Goal: Navigation & Orientation: Find specific page/section

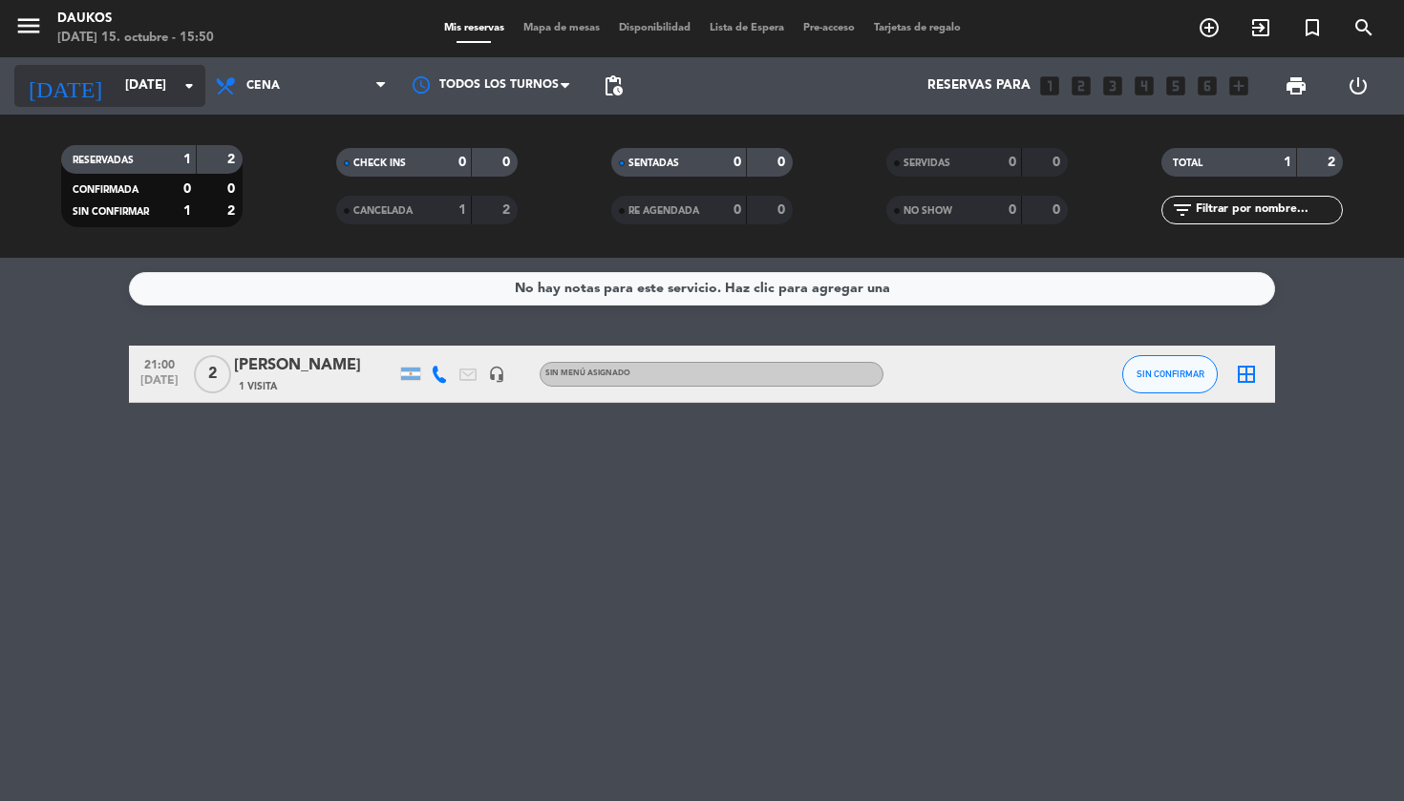
click at [131, 84] on input "[DATE]" at bounding box center [201, 86] width 171 height 34
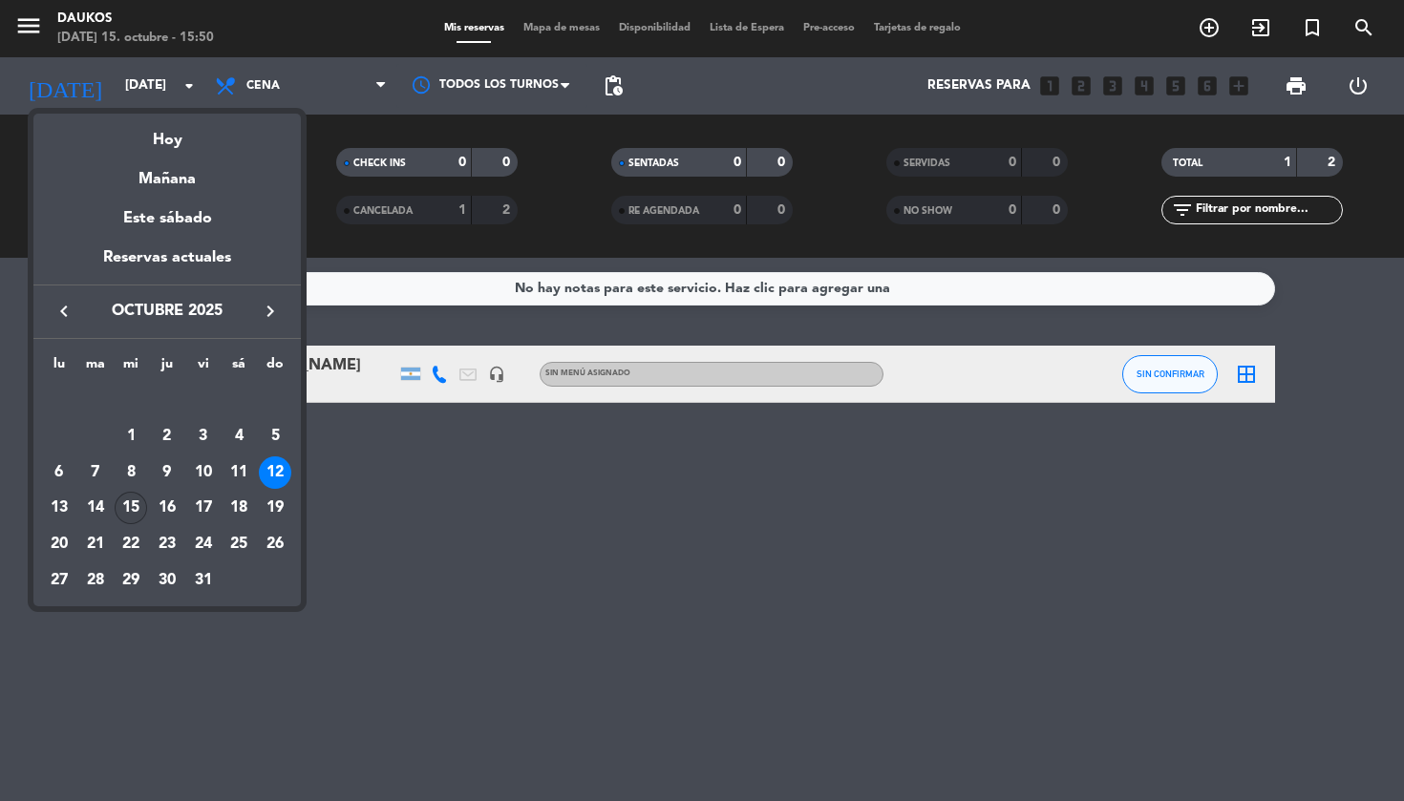
click at [134, 510] on div "15" at bounding box center [131, 508] width 32 height 32
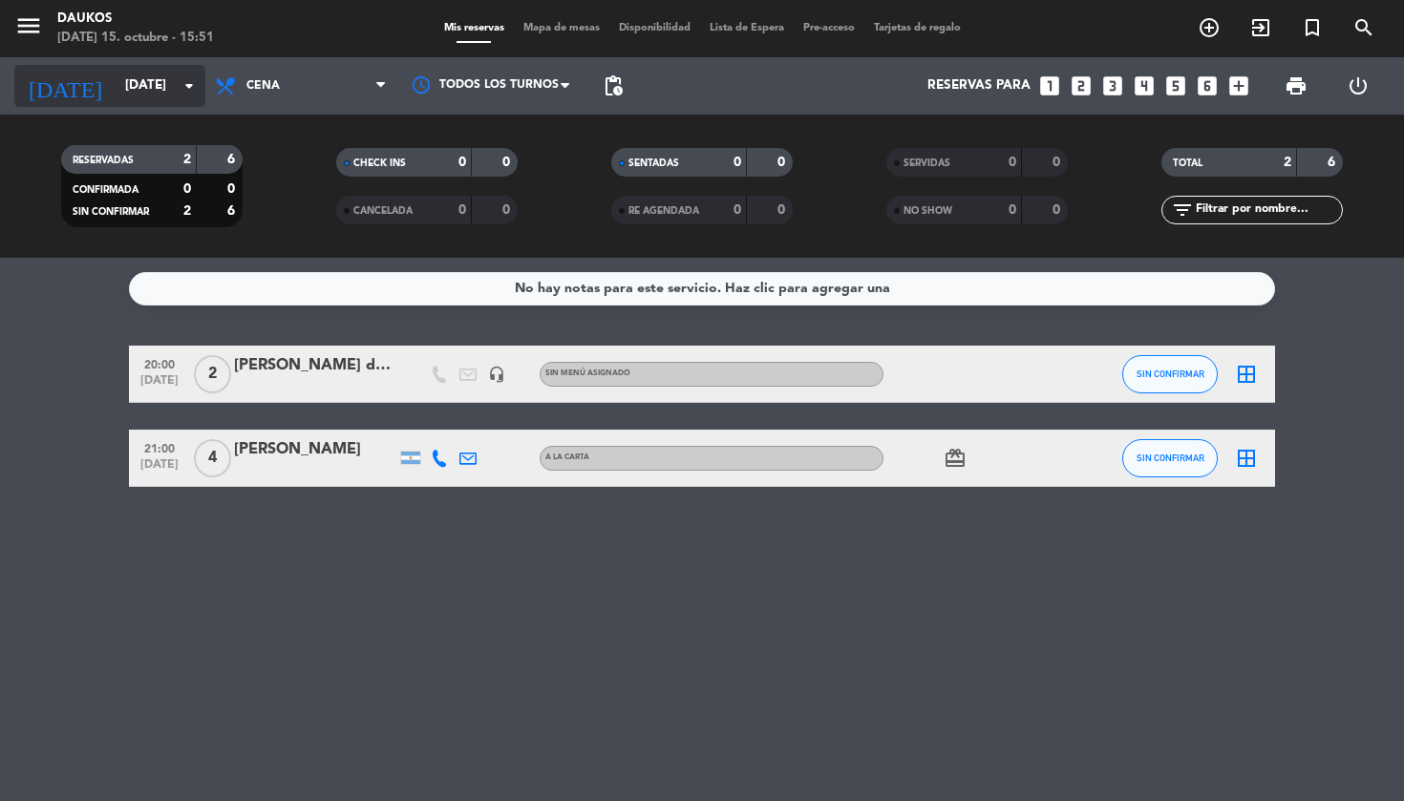
click at [141, 98] on input "[DATE]" at bounding box center [201, 86] width 171 height 34
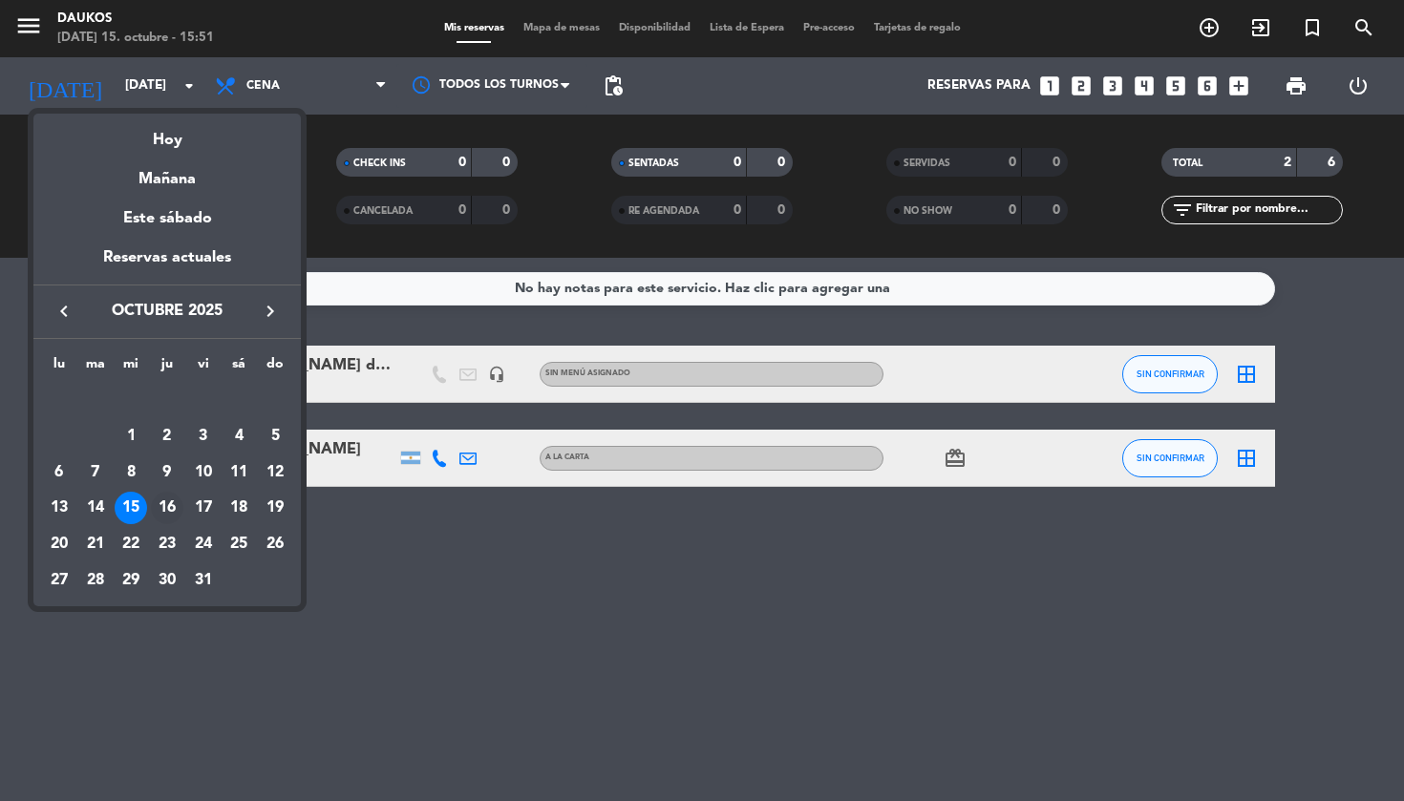
click at [176, 512] on div "16" at bounding box center [167, 508] width 32 height 32
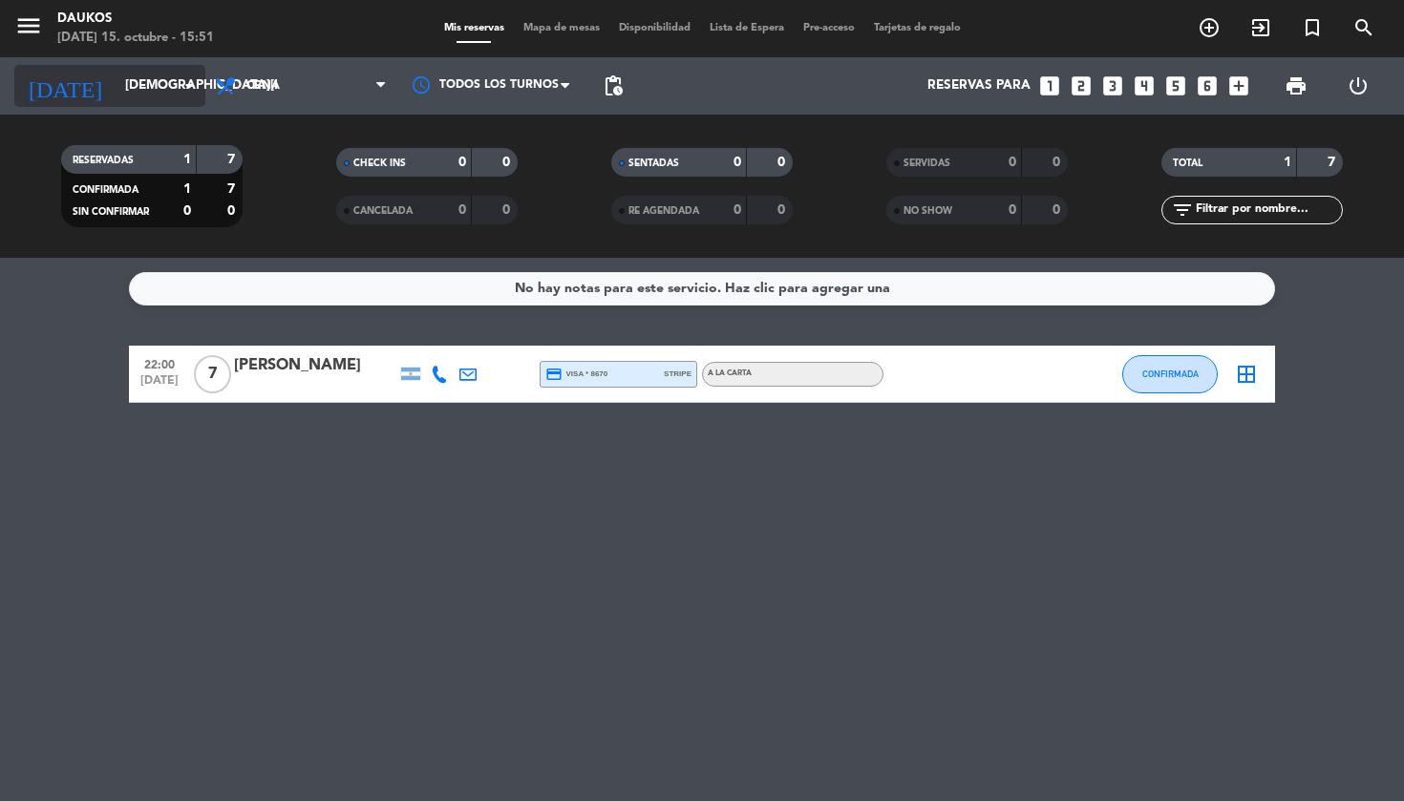
click at [153, 95] on input "[DEMOGRAPHIC_DATA][DATE]" at bounding box center [201, 86] width 171 height 34
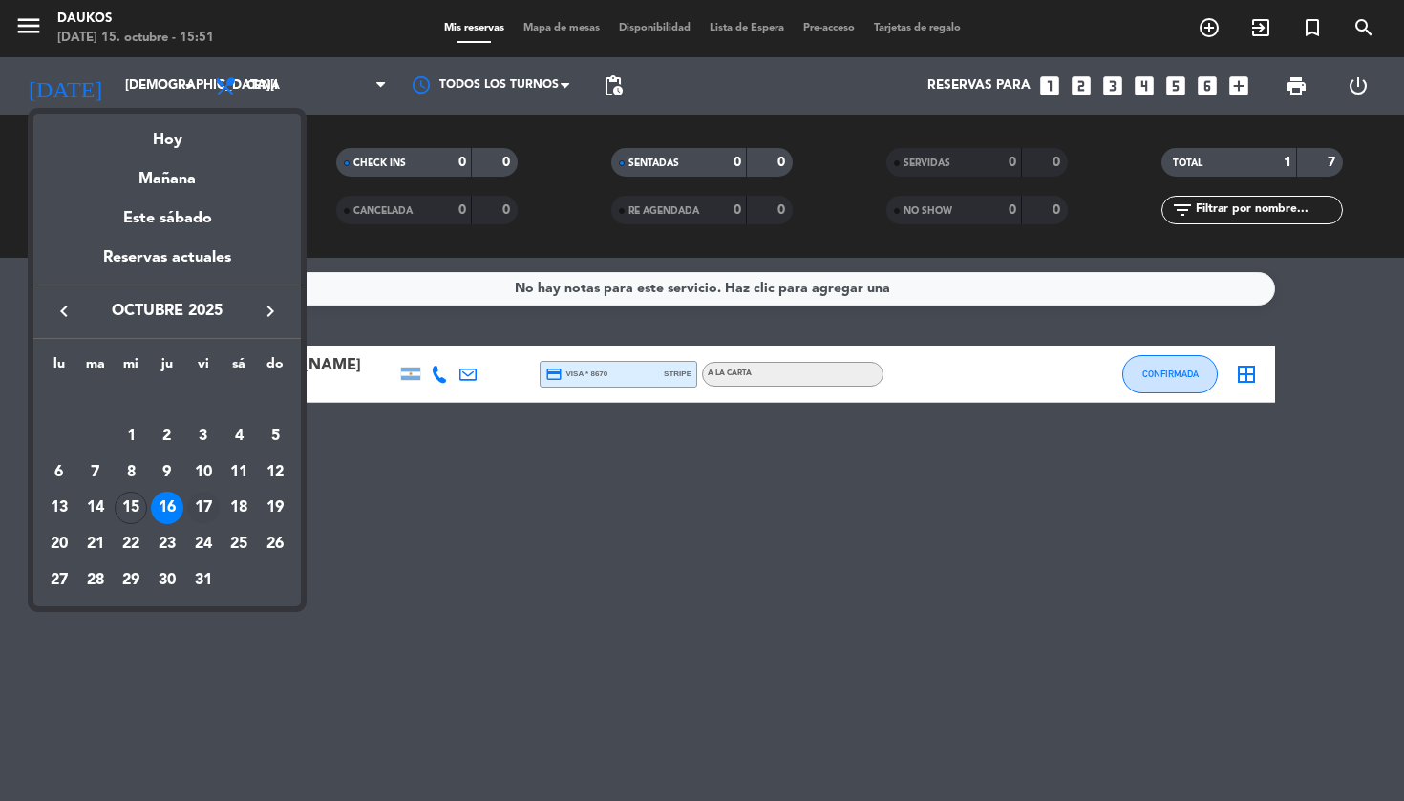
click at [207, 508] on div "17" at bounding box center [203, 508] width 32 height 32
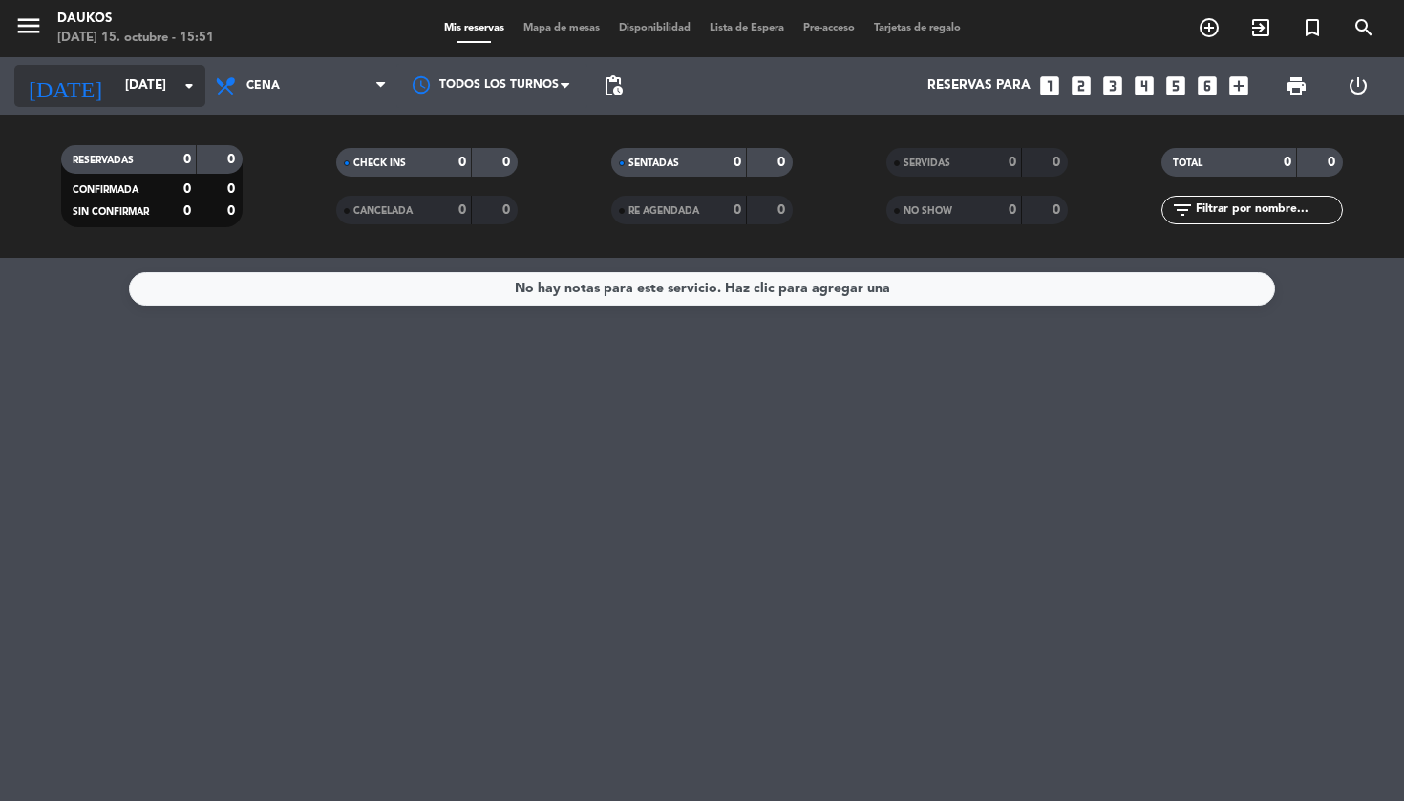
click at [143, 88] on input "[DATE]" at bounding box center [201, 86] width 171 height 34
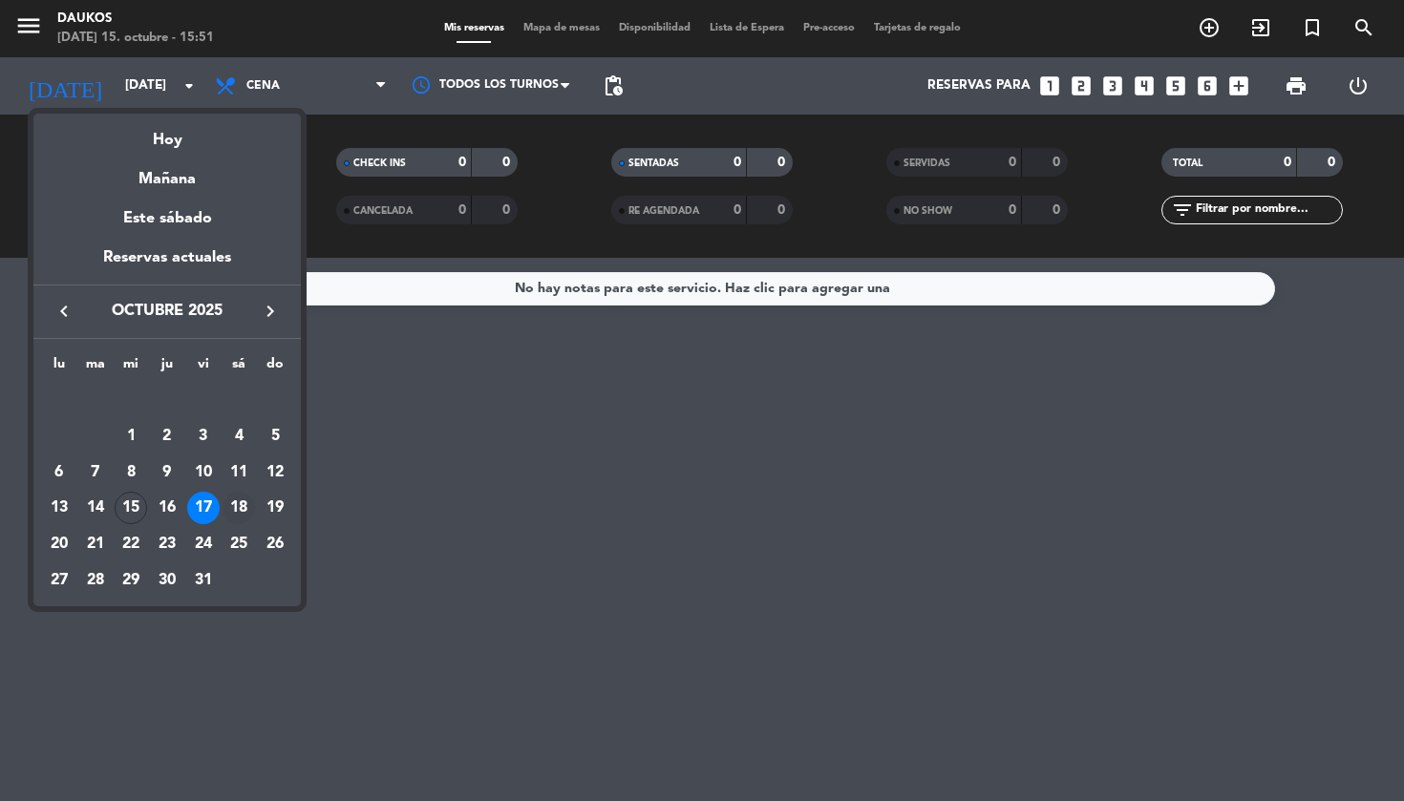
click at [244, 511] on div "18" at bounding box center [239, 508] width 32 height 32
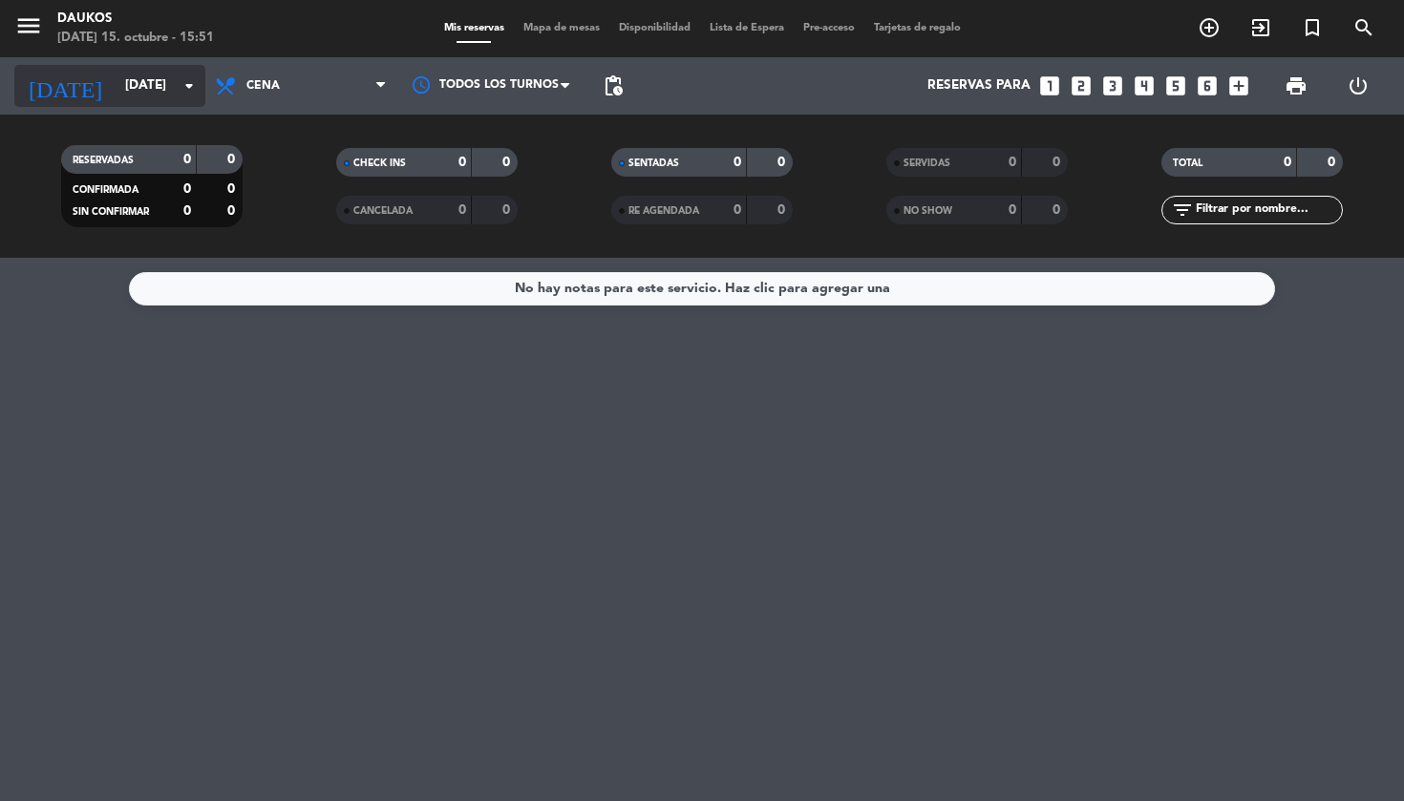
click at [116, 84] on input "[DATE]" at bounding box center [201, 86] width 171 height 34
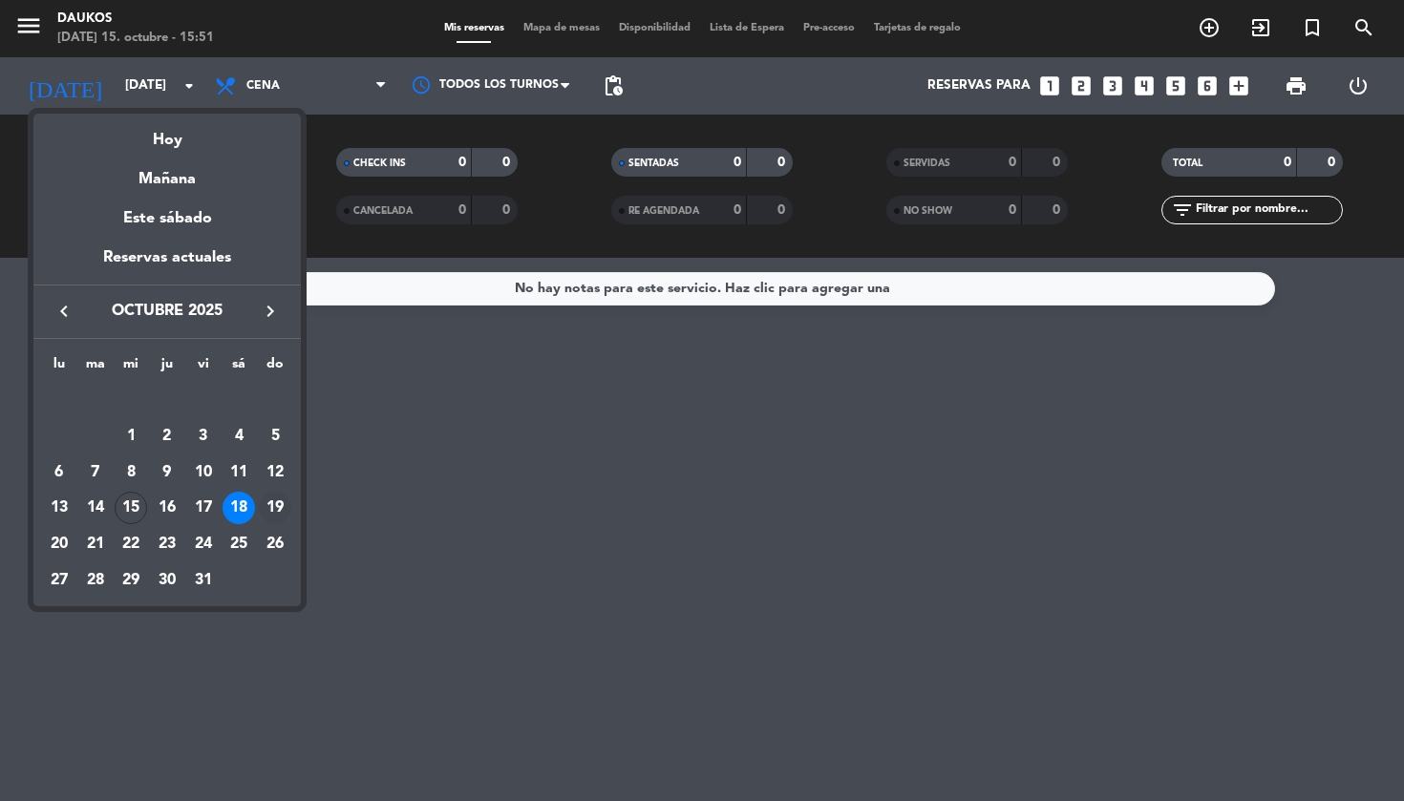
click at [274, 512] on div "19" at bounding box center [275, 508] width 32 height 32
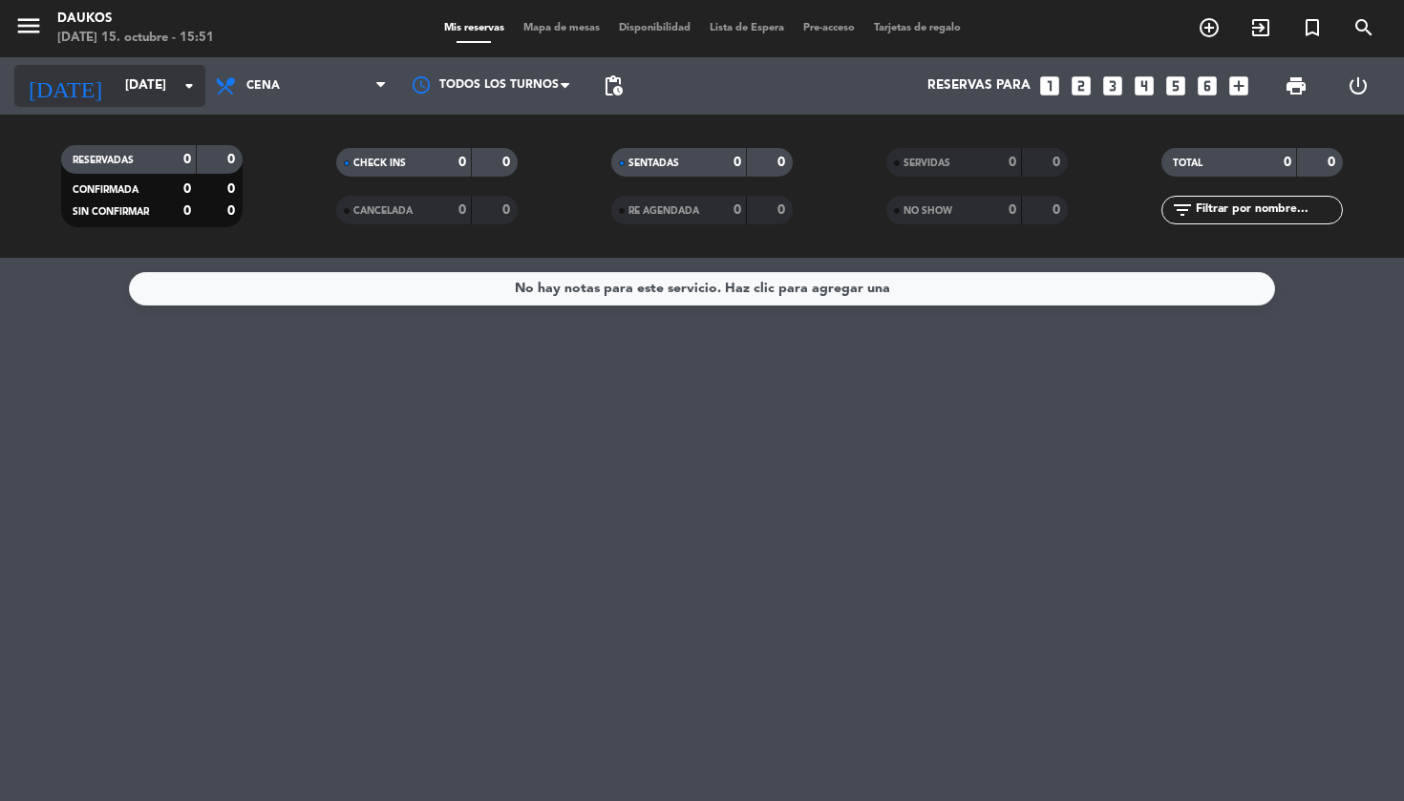
click at [116, 88] on input "[DATE]" at bounding box center [201, 86] width 171 height 34
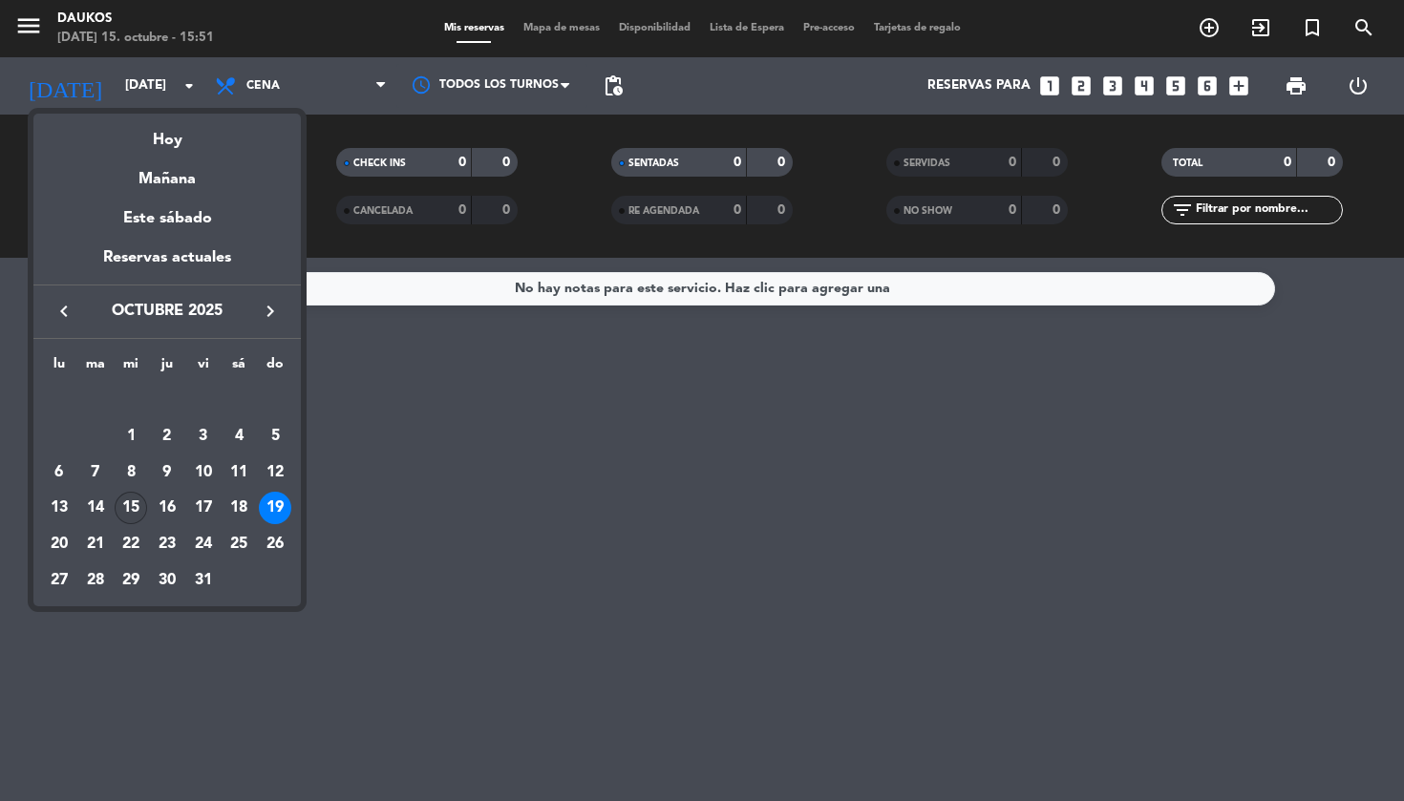
click at [129, 510] on div "15" at bounding box center [131, 508] width 32 height 32
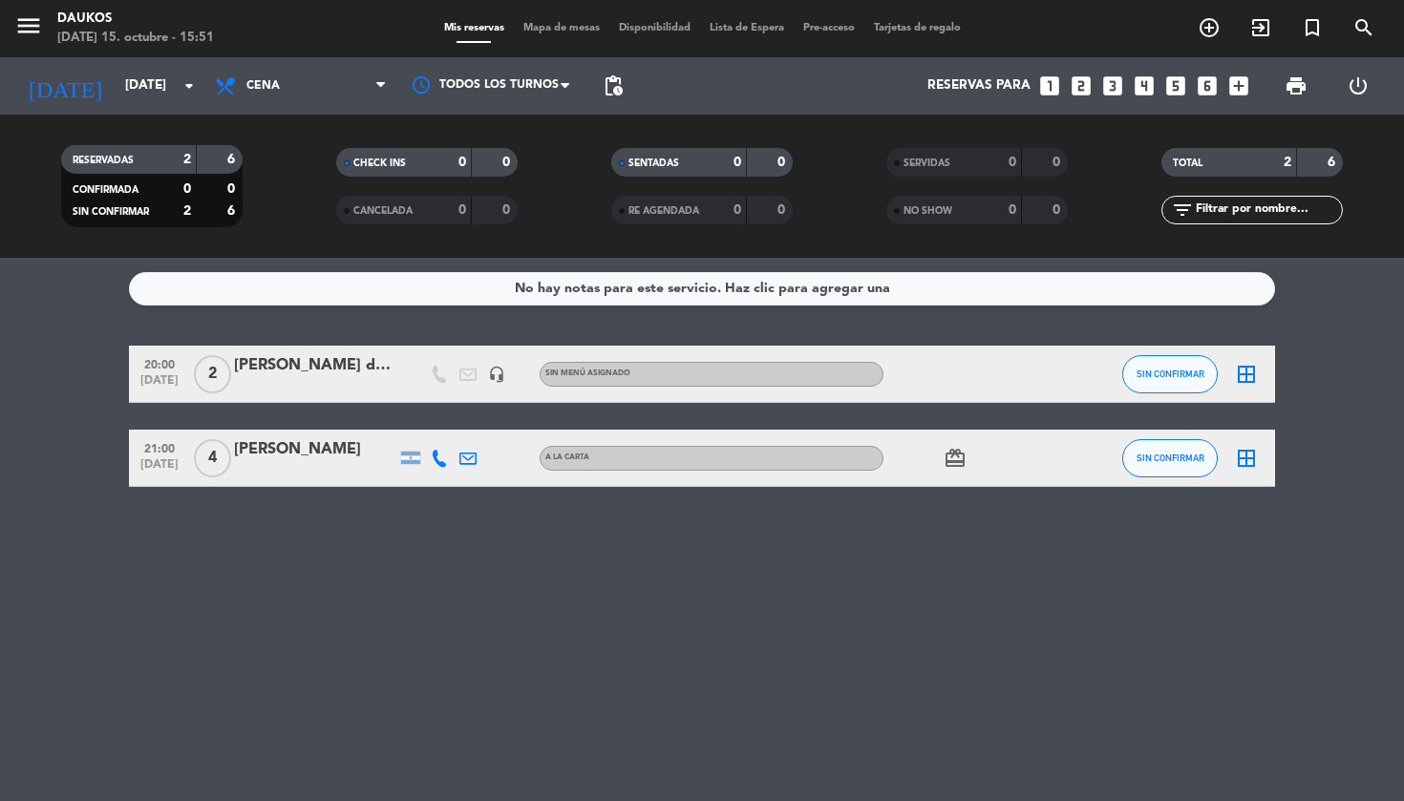
click at [126, 56] on div "menu Daukos [DATE] 15. octubre - 15:51 Mis reservas Mapa de mesas Disponibilida…" at bounding box center [702, 28] width 1404 height 57
click at [116, 80] on input "[DATE]" at bounding box center [201, 86] width 171 height 34
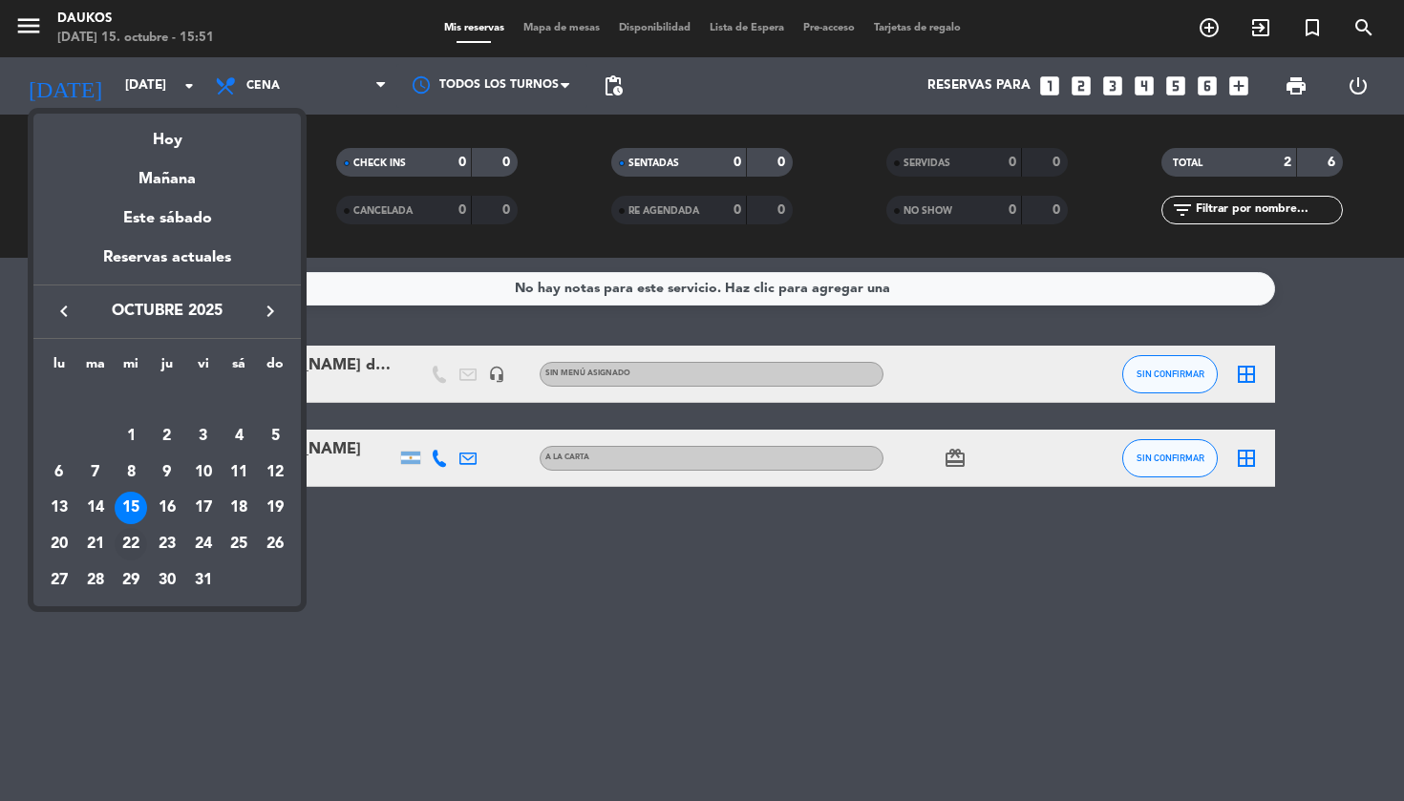
click at [138, 543] on div "22" at bounding box center [131, 544] width 32 height 32
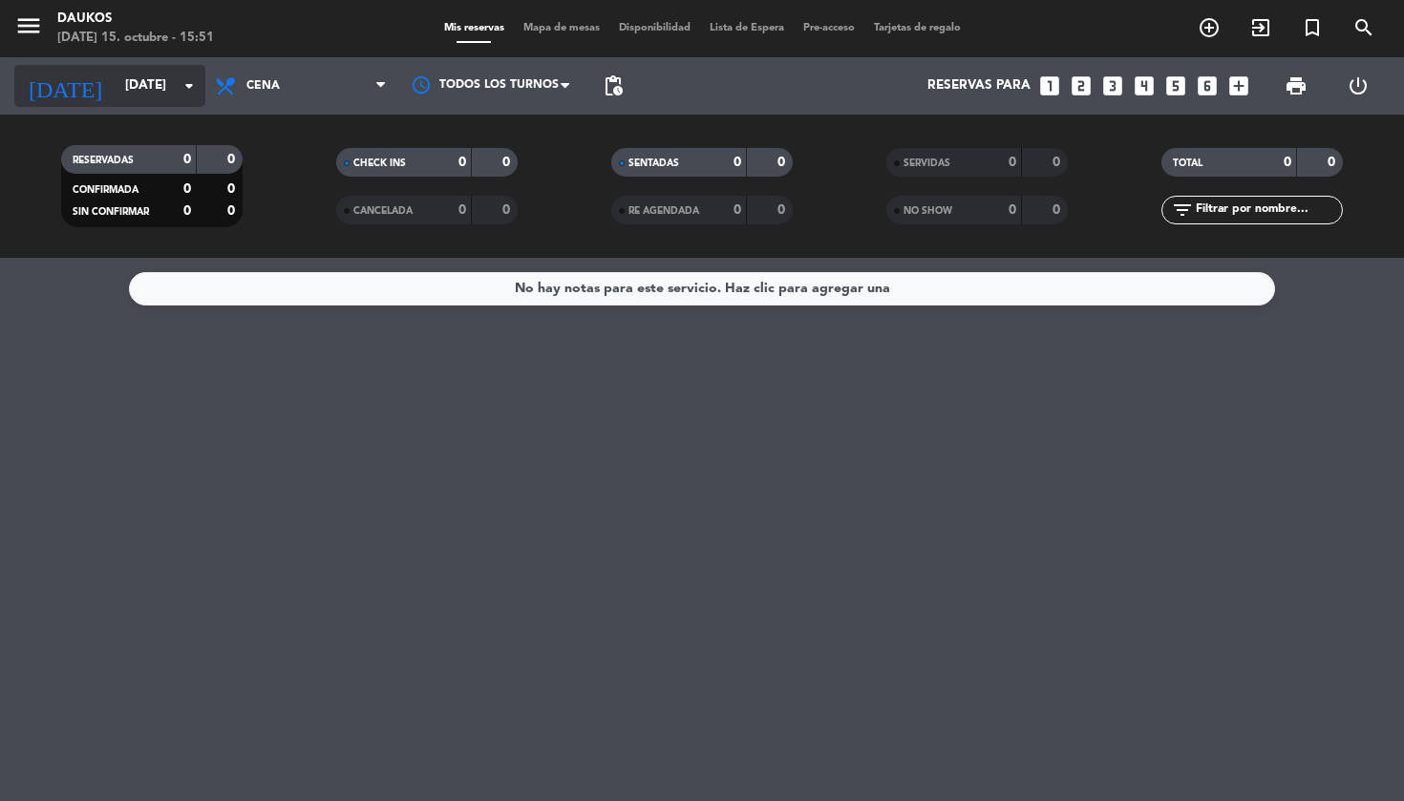
click at [125, 104] on div "[DATE] [DATE] arrow_drop_down" at bounding box center [109, 86] width 191 height 42
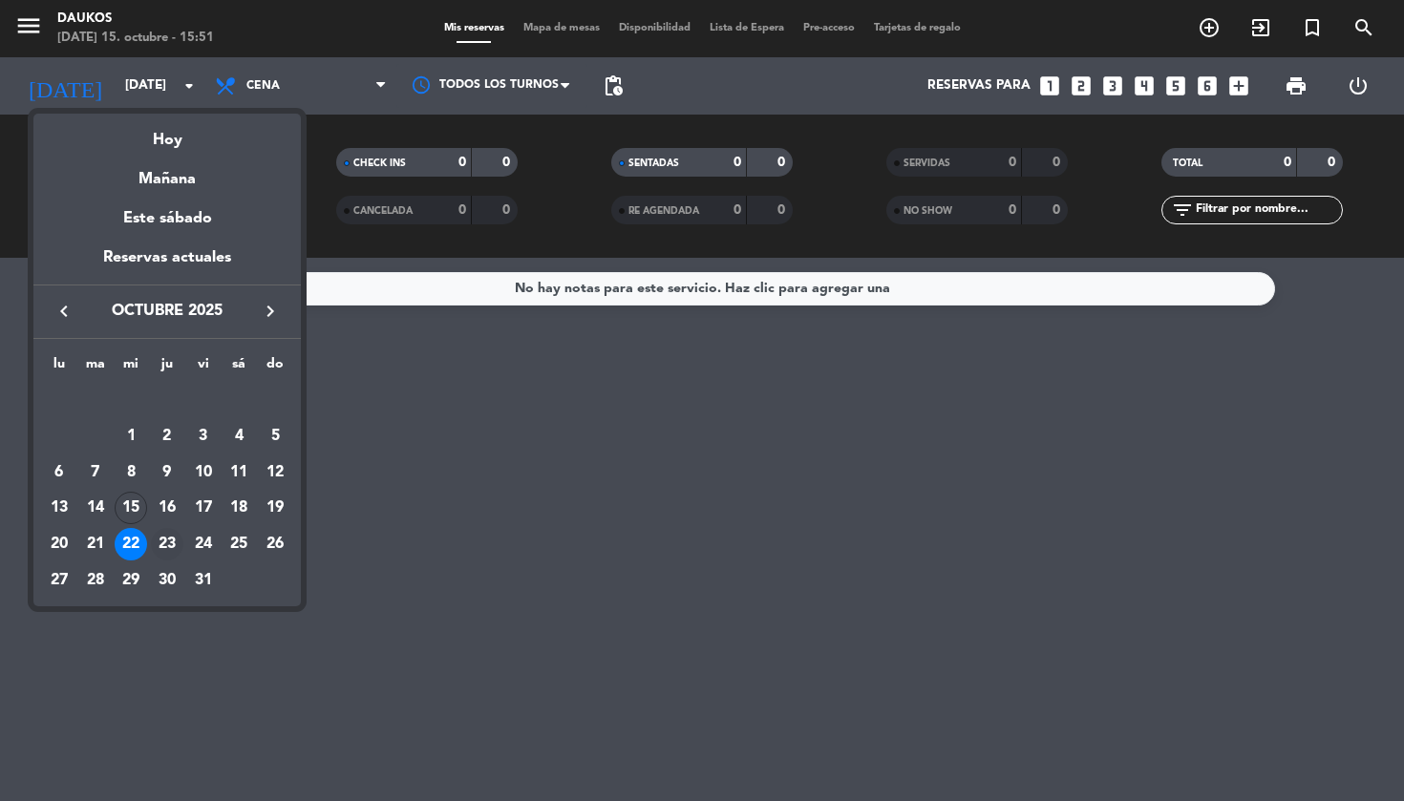
click at [171, 553] on div "23" at bounding box center [167, 544] width 32 height 32
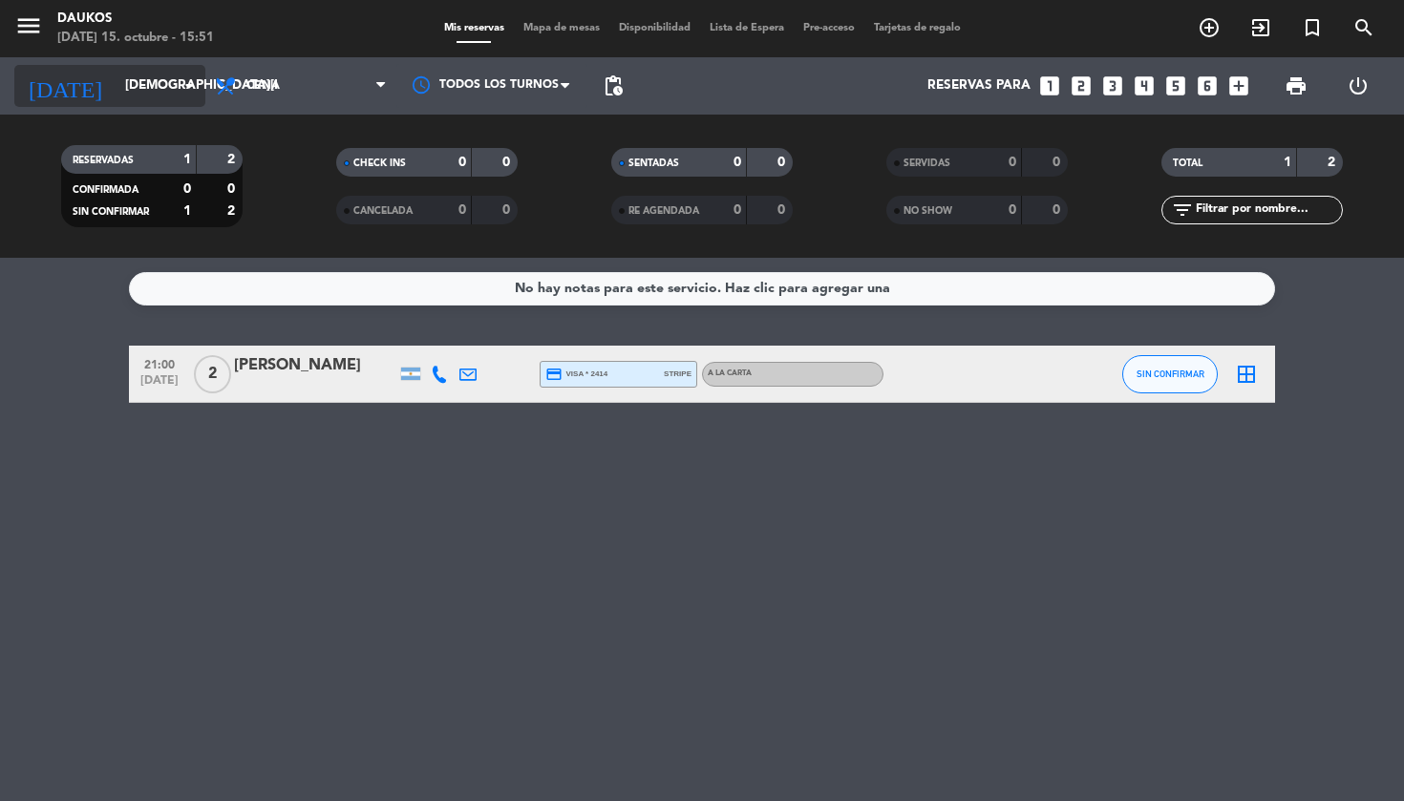
click at [143, 66] on div "[DATE] [DATE] arrow_drop_down" at bounding box center [109, 86] width 191 height 42
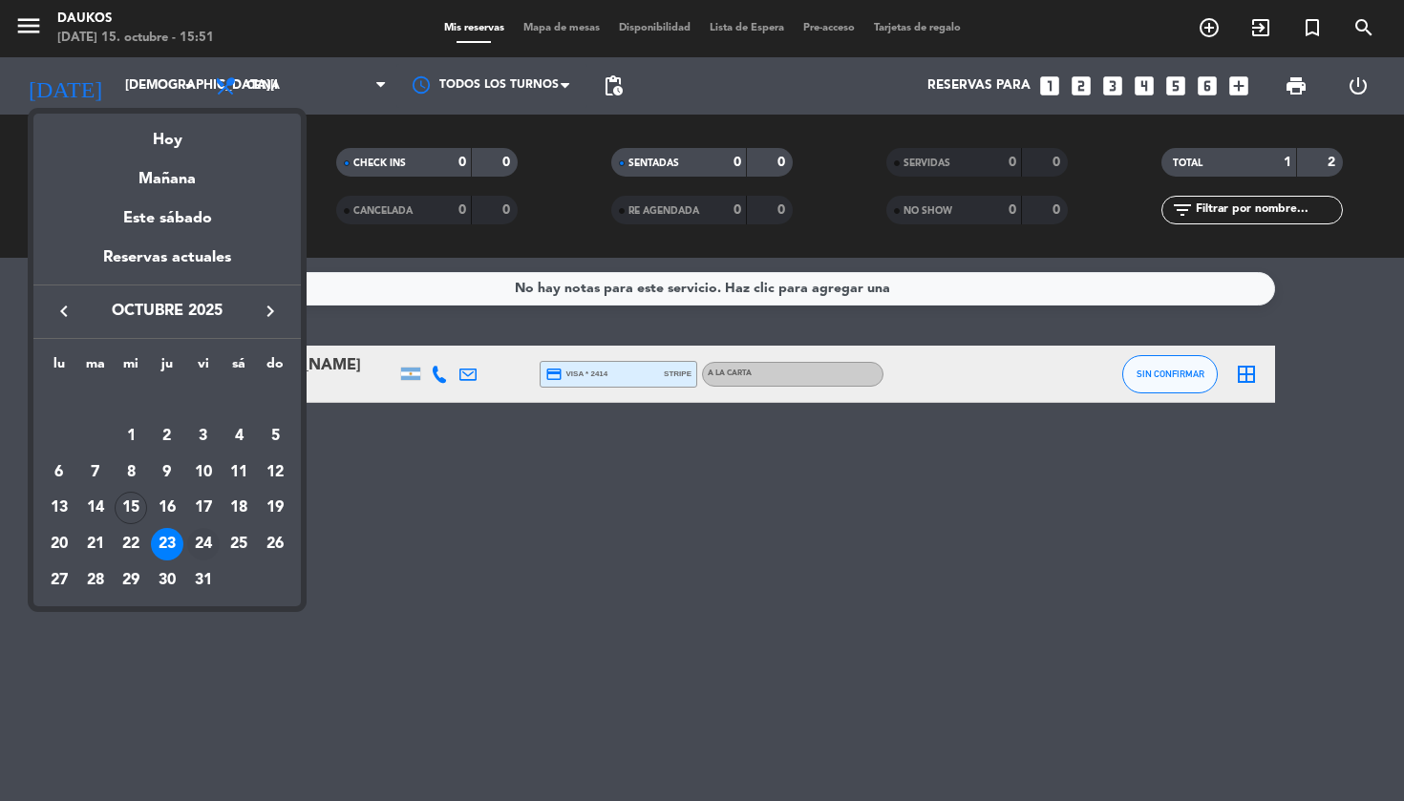
click at [208, 551] on div "24" at bounding box center [203, 544] width 32 height 32
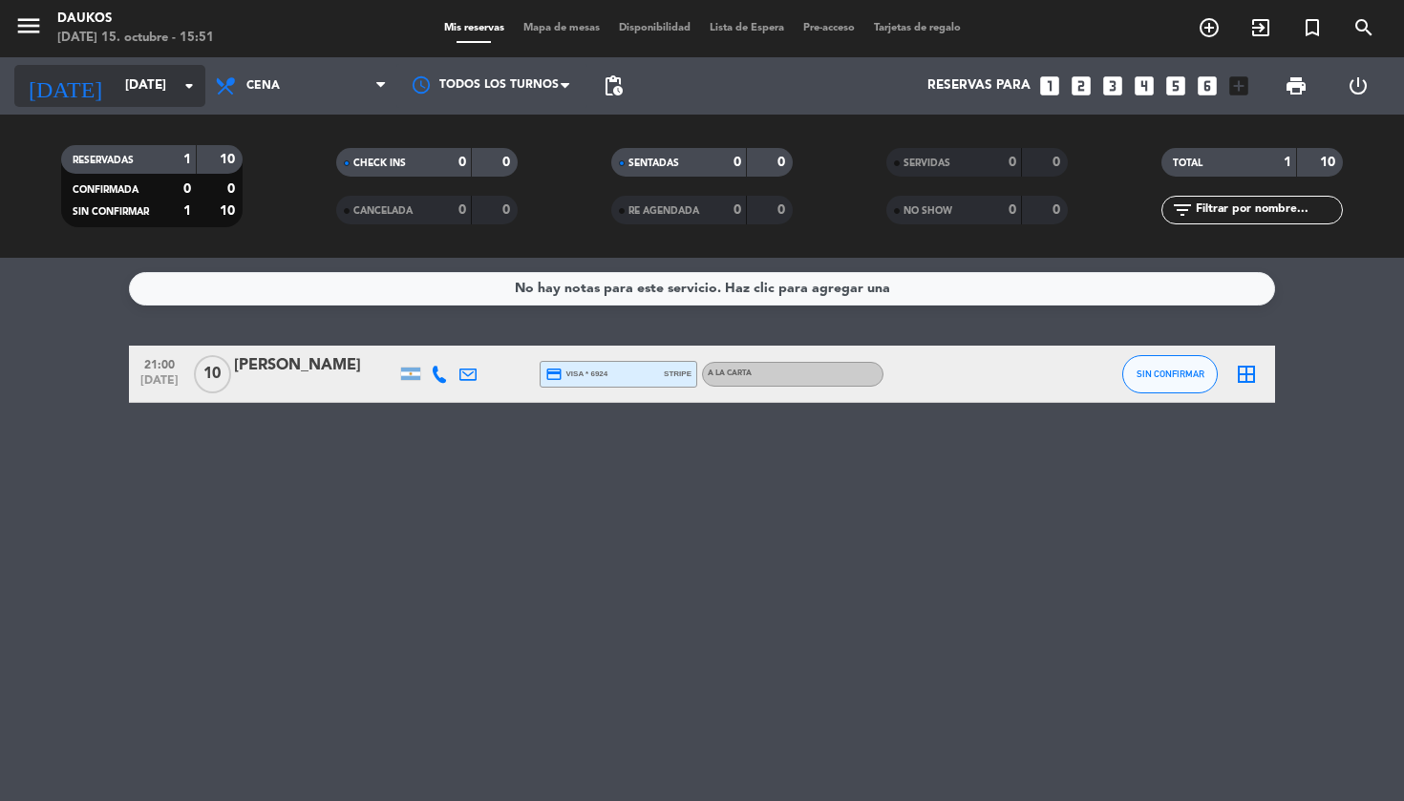
click at [123, 88] on input "[DATE]" at bounding box center [201, 86] width 171 height 34
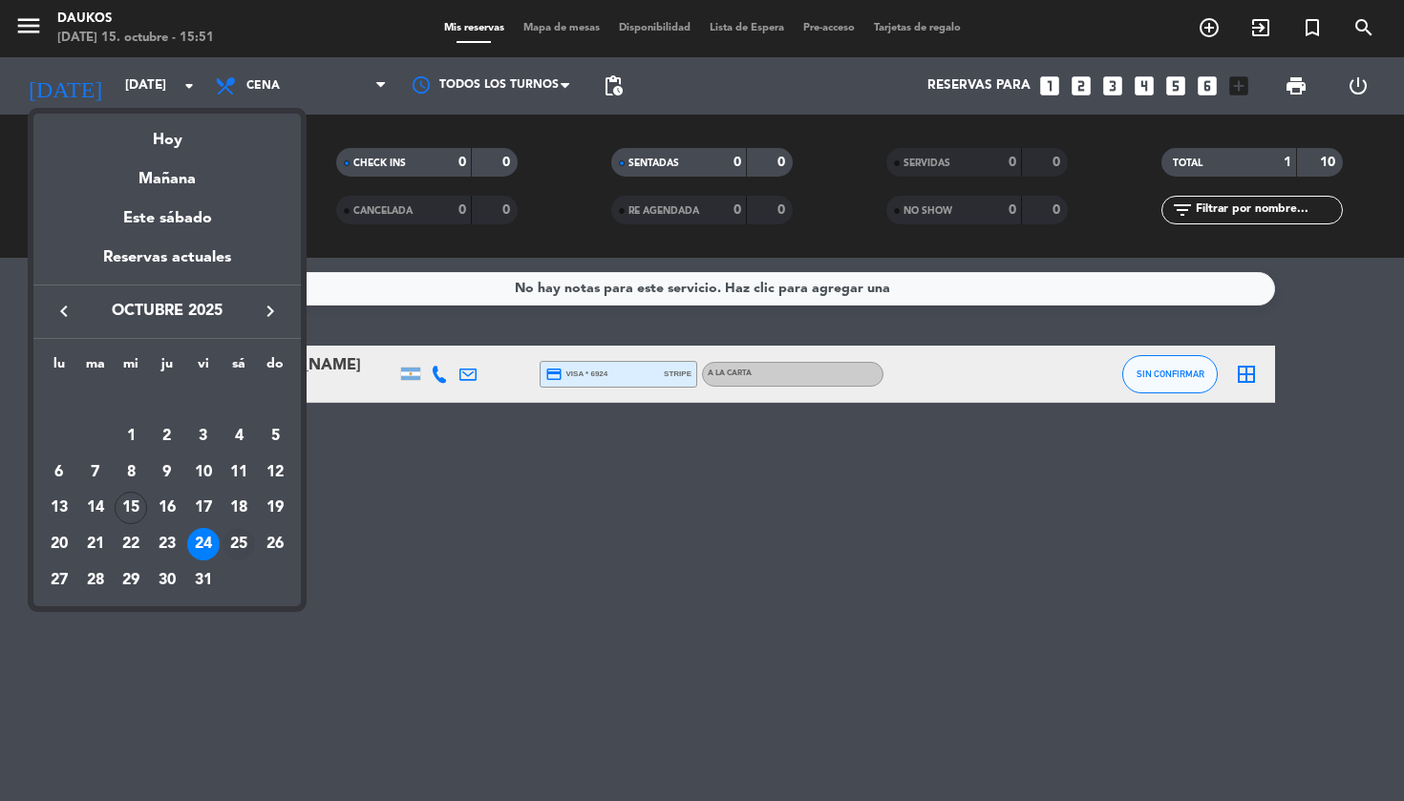
click at [245, 555] on div "25" at bounding box center [239, 544] width 32 height 32
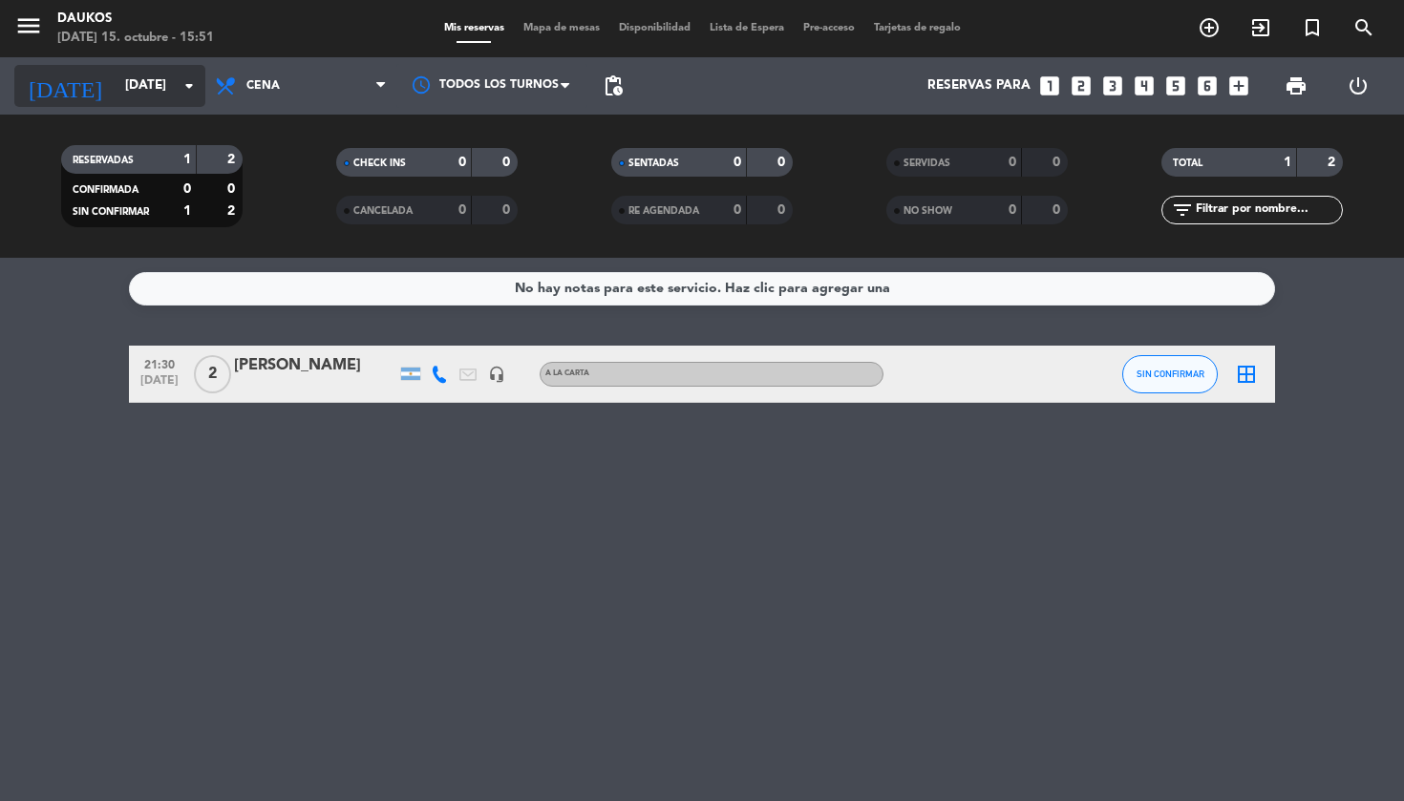
click at [126, 71] on input "[DATE]" at bounding box center [201, 86] width 171 height 34
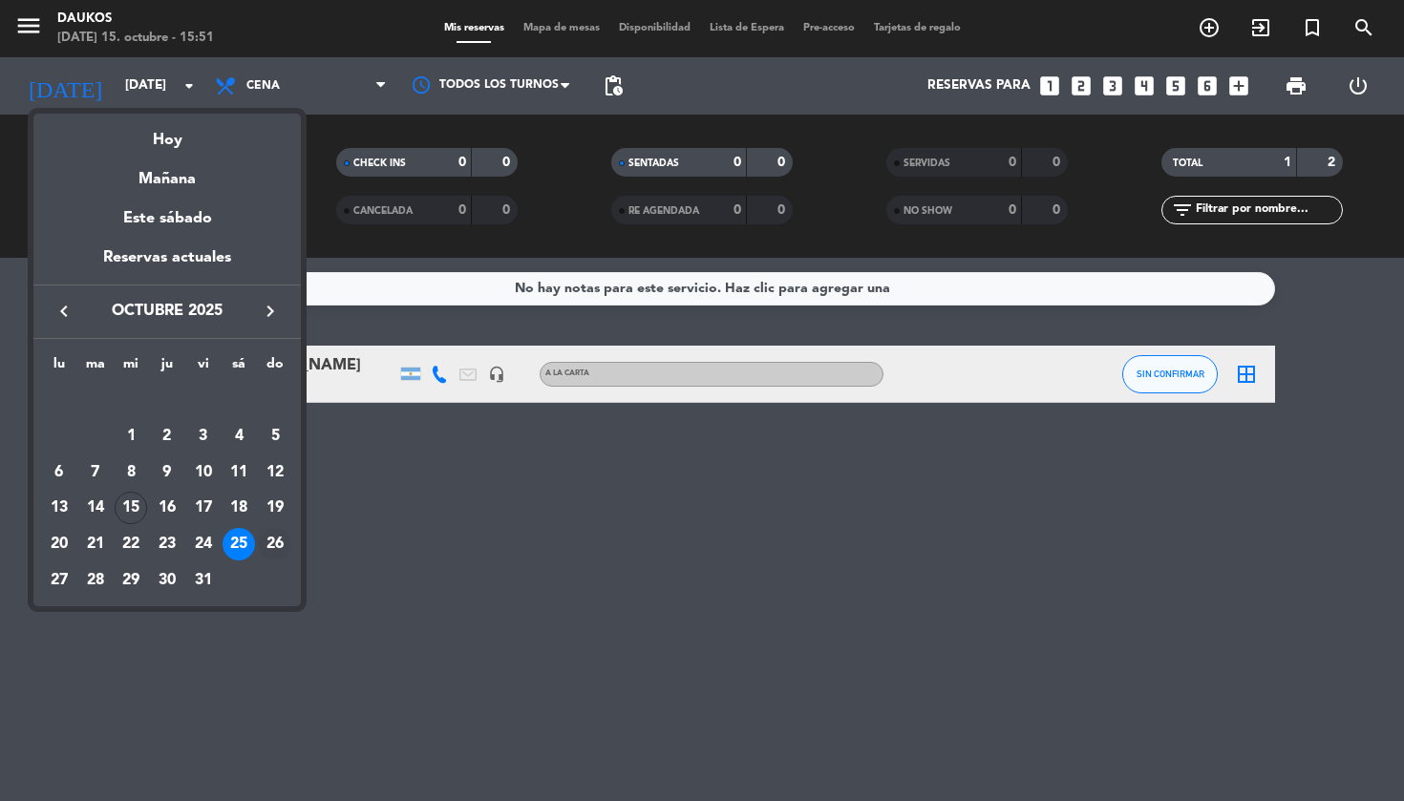
click at [277, 548] on div "26" at bounding box center [275, 544] width 32 height 32
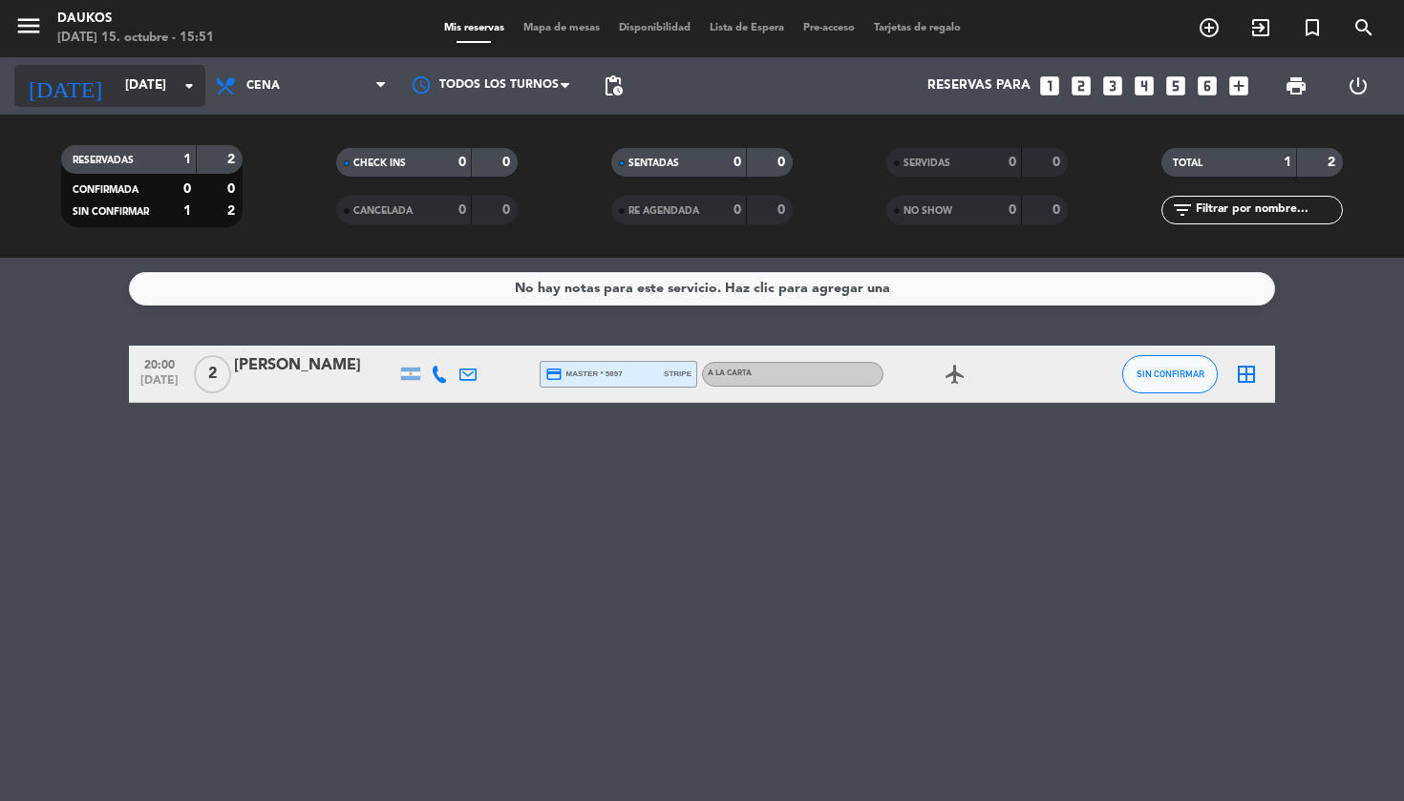
click at [118, 80] on input "[DATE]" at bounding box center [201, 86] width 171 height 34
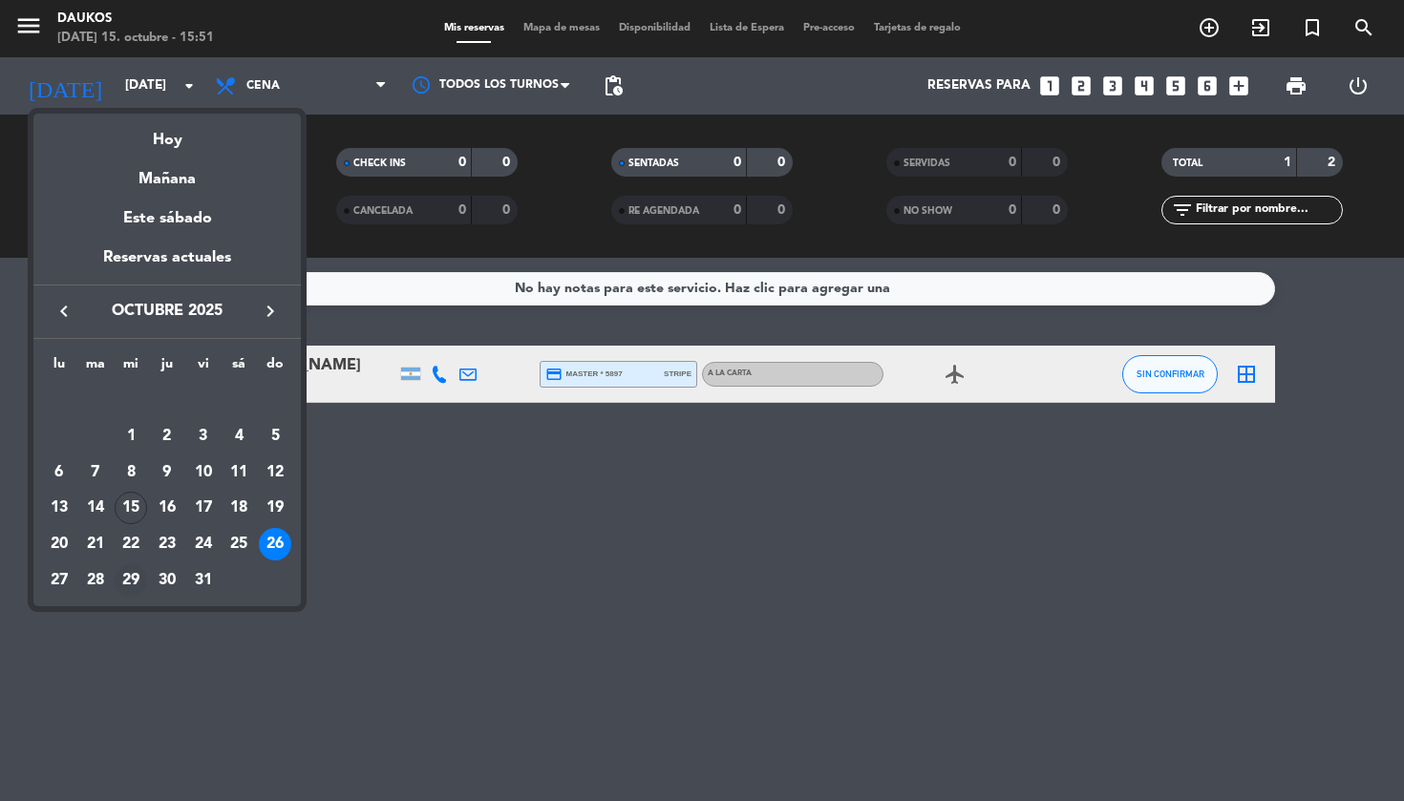
click at [129, 582] on div "29" at bounding box center [131, 581] width 32 height 32
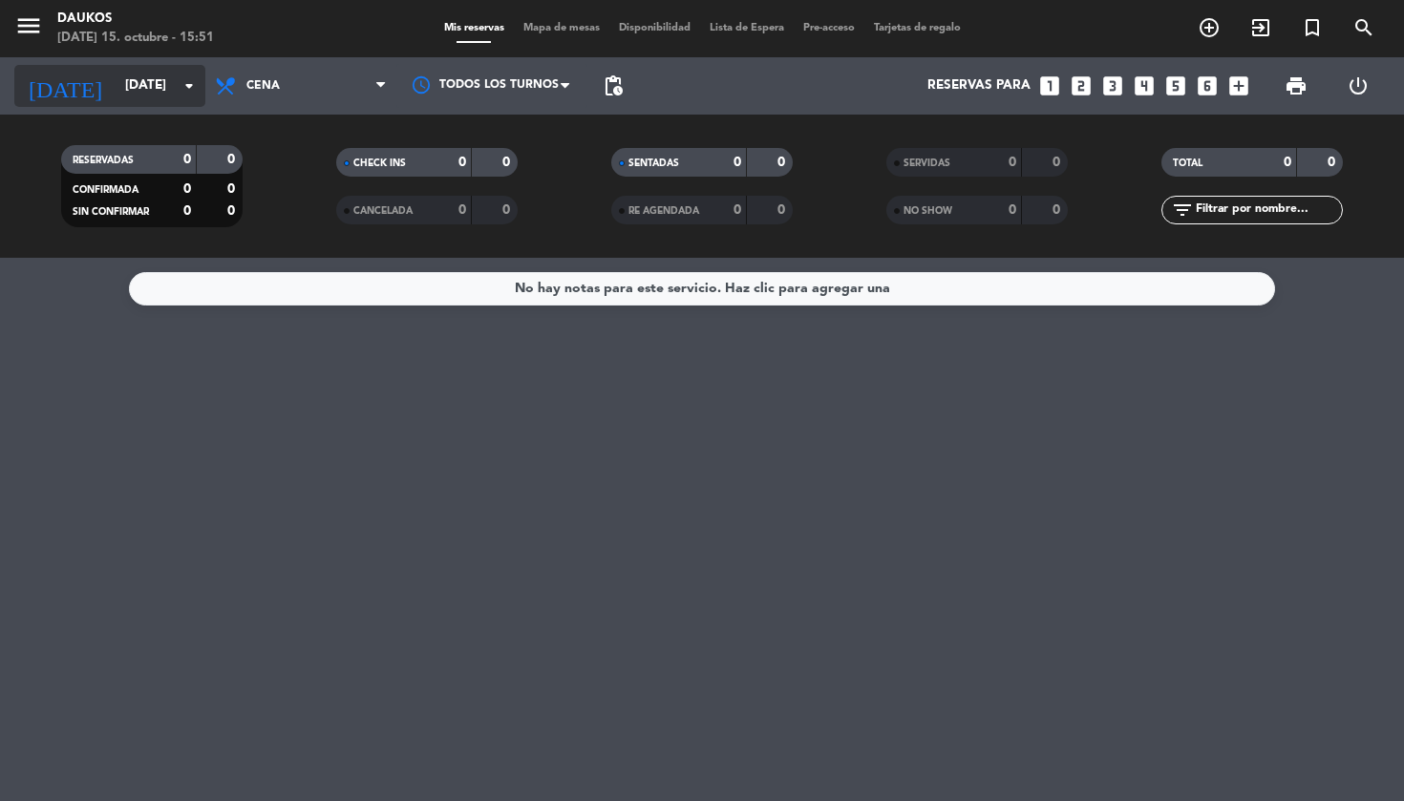
click at [116, 86] on input "[DATE]" at bounding box center [201, 86] width 171 height 34
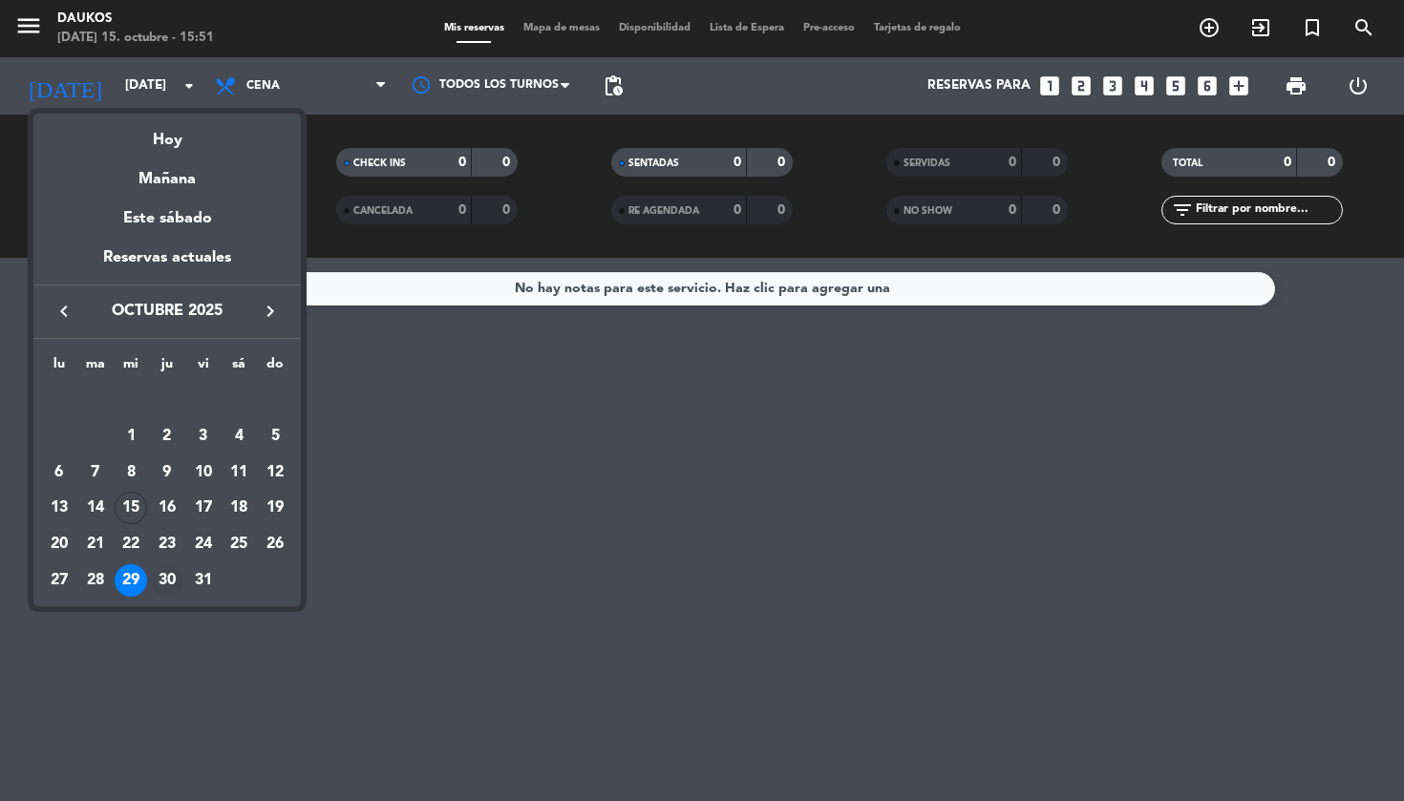
click at [175, 584] on div "30" at bounding box center [167, 581] width 32 height 32
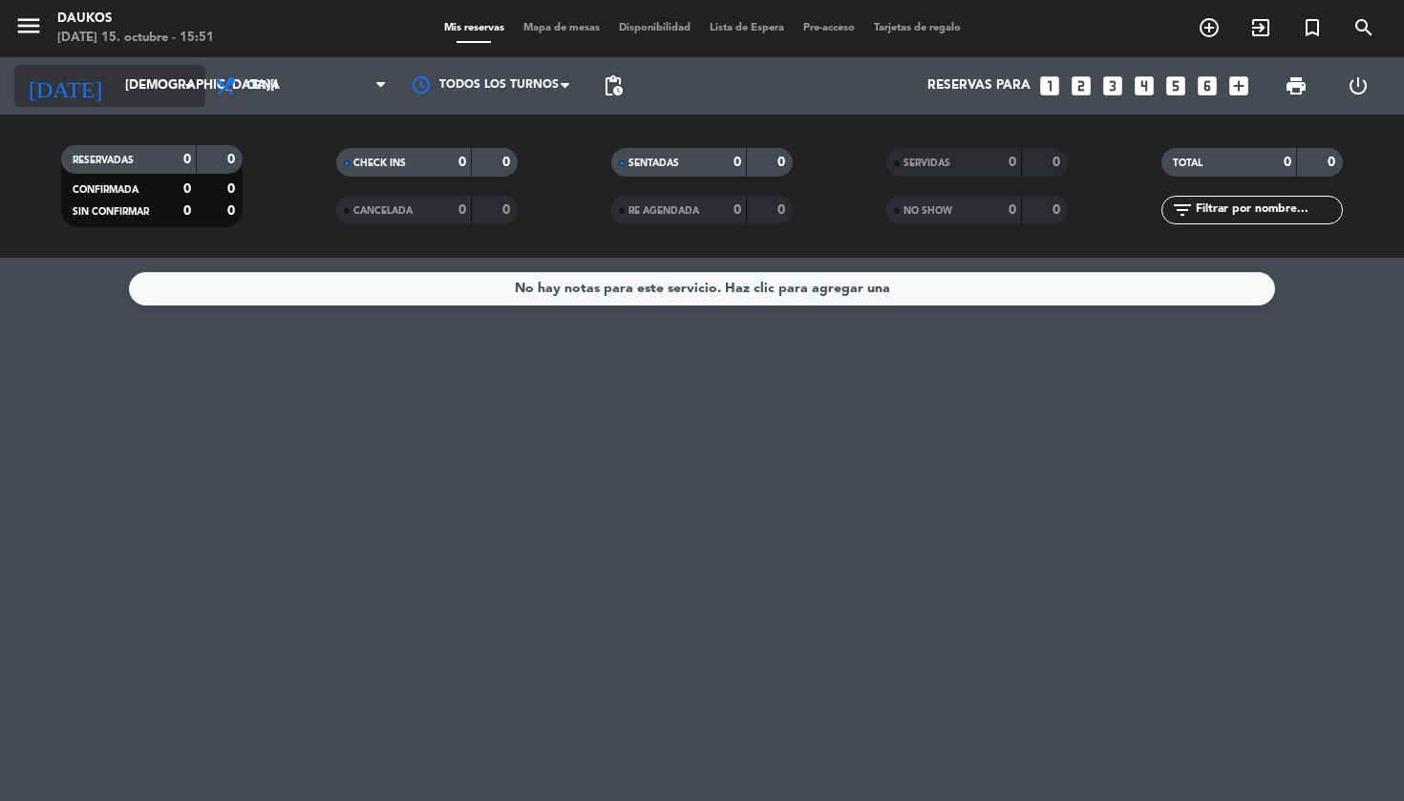
click at [139, 89] on input "[DEMOGRAPHIC_DATA][DATE]" at bounding box center [201, 86] width 171 height 34
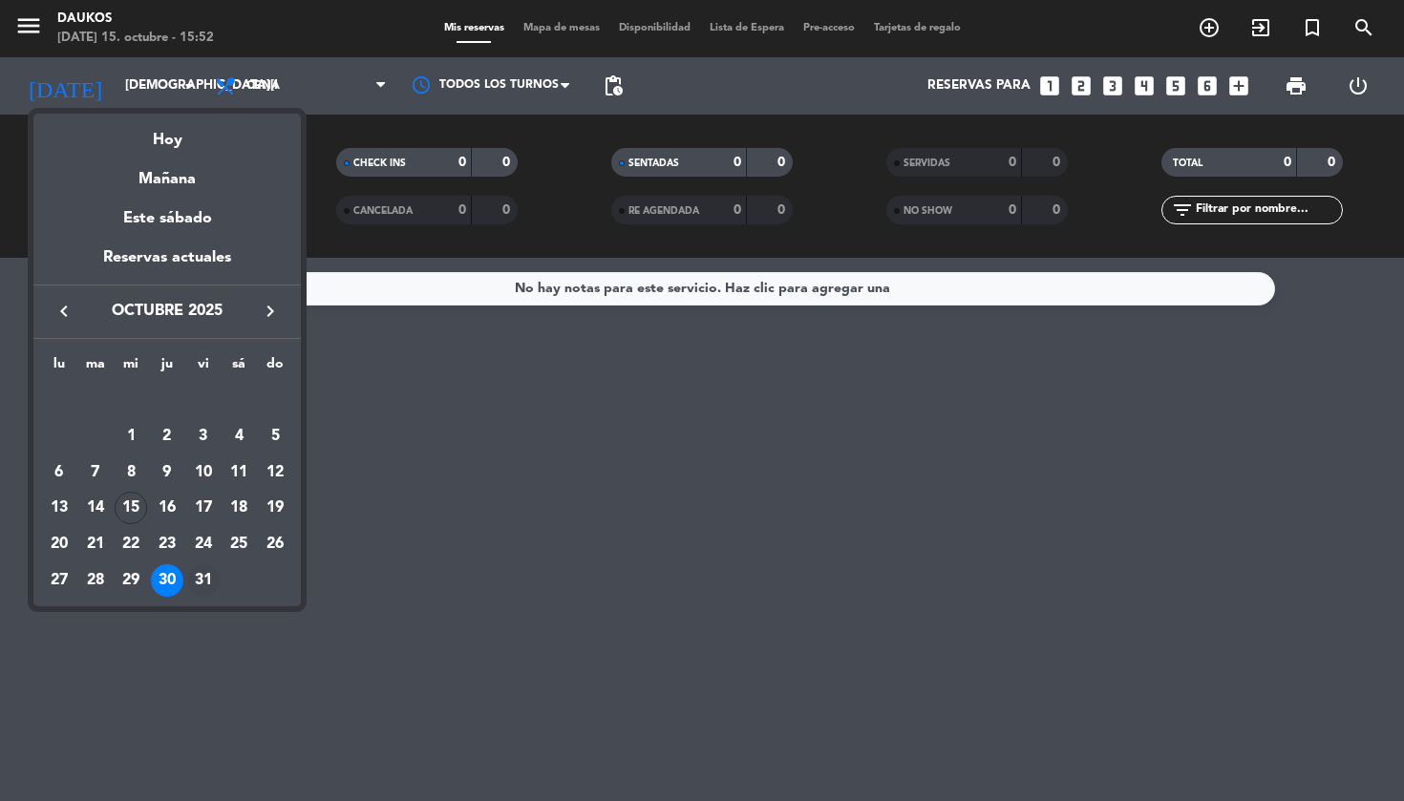
click at [203, 572] on div "31" at bounding box center [203, 581] width 32 height 32
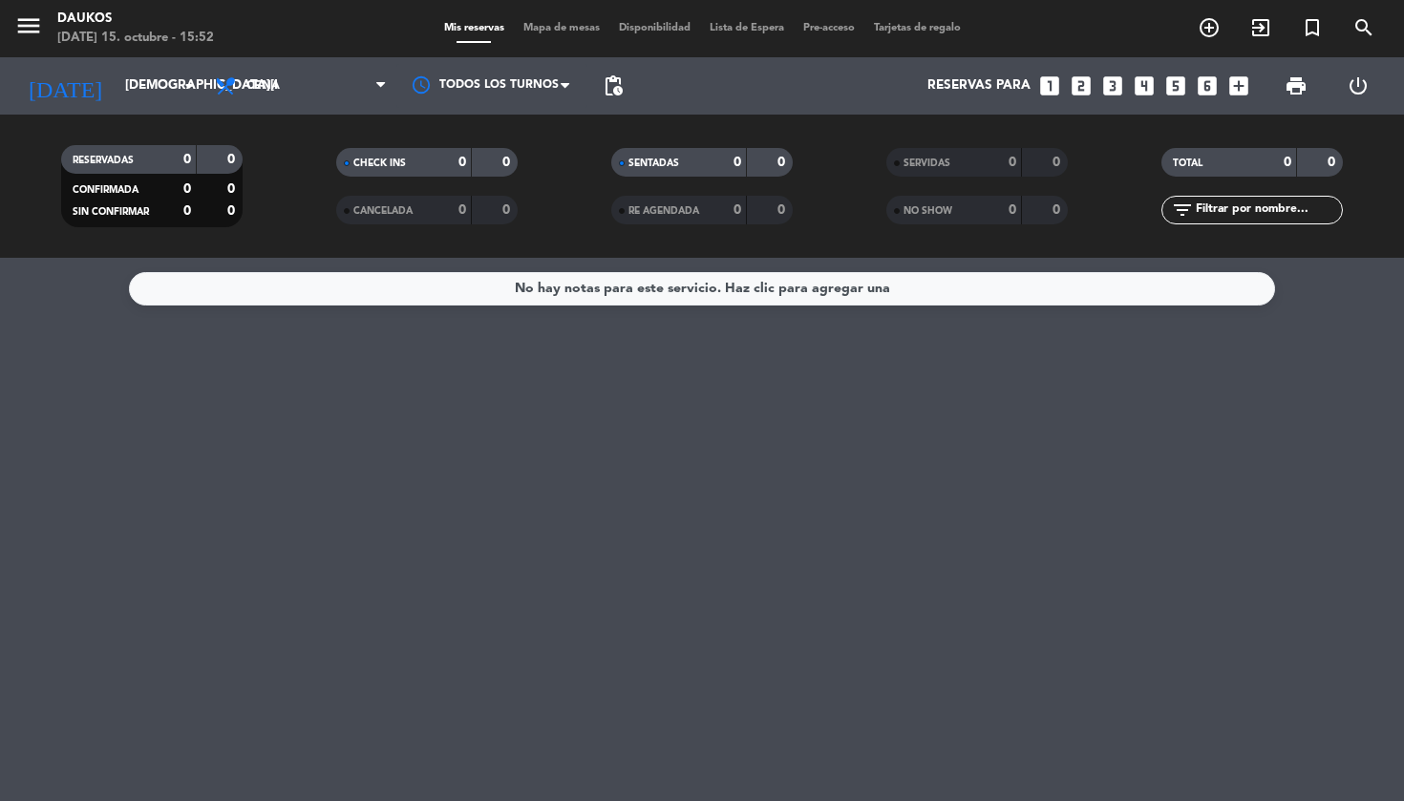
type input "[DATE]"
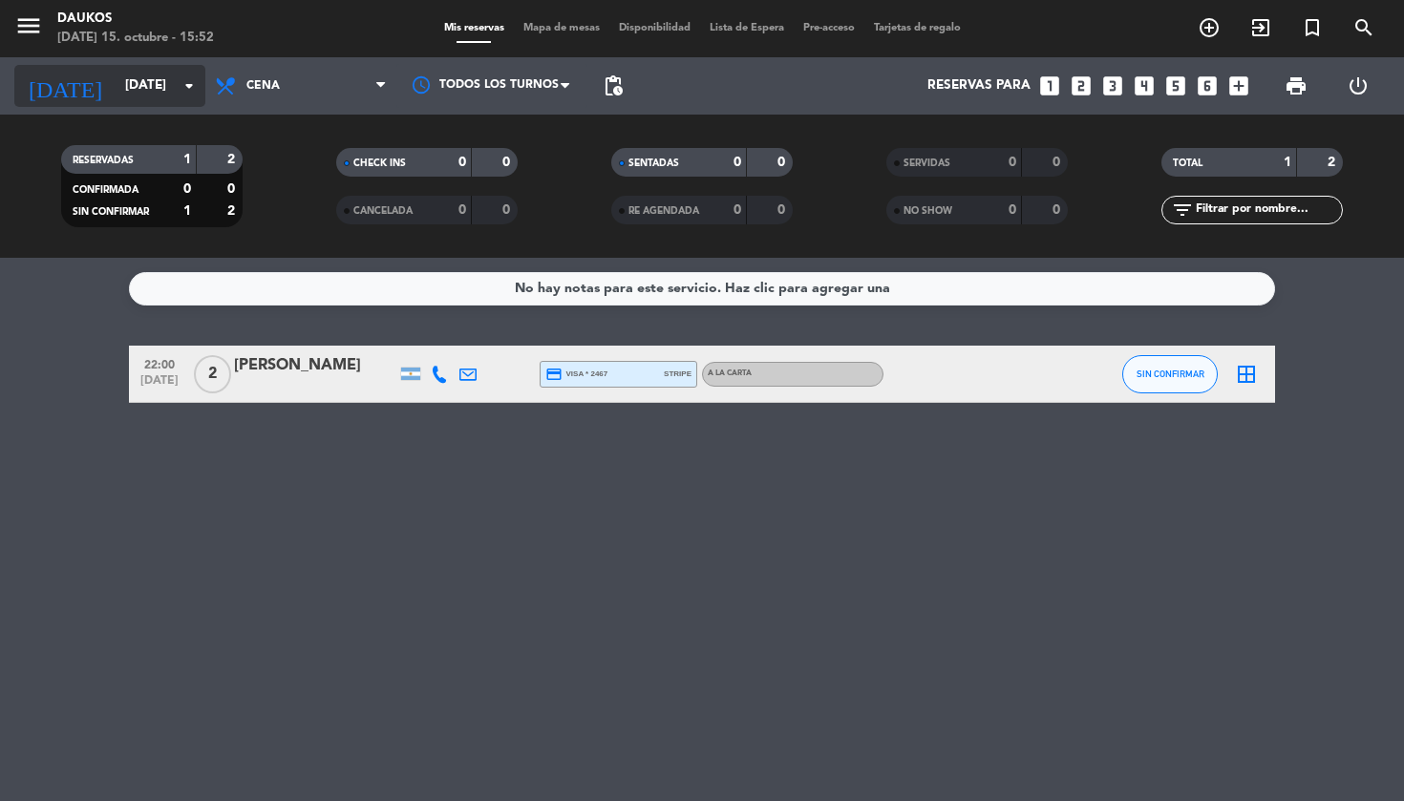
click at [116, 81] on input "[DATE]" at bounding box center [201, 86] width 171 height 34
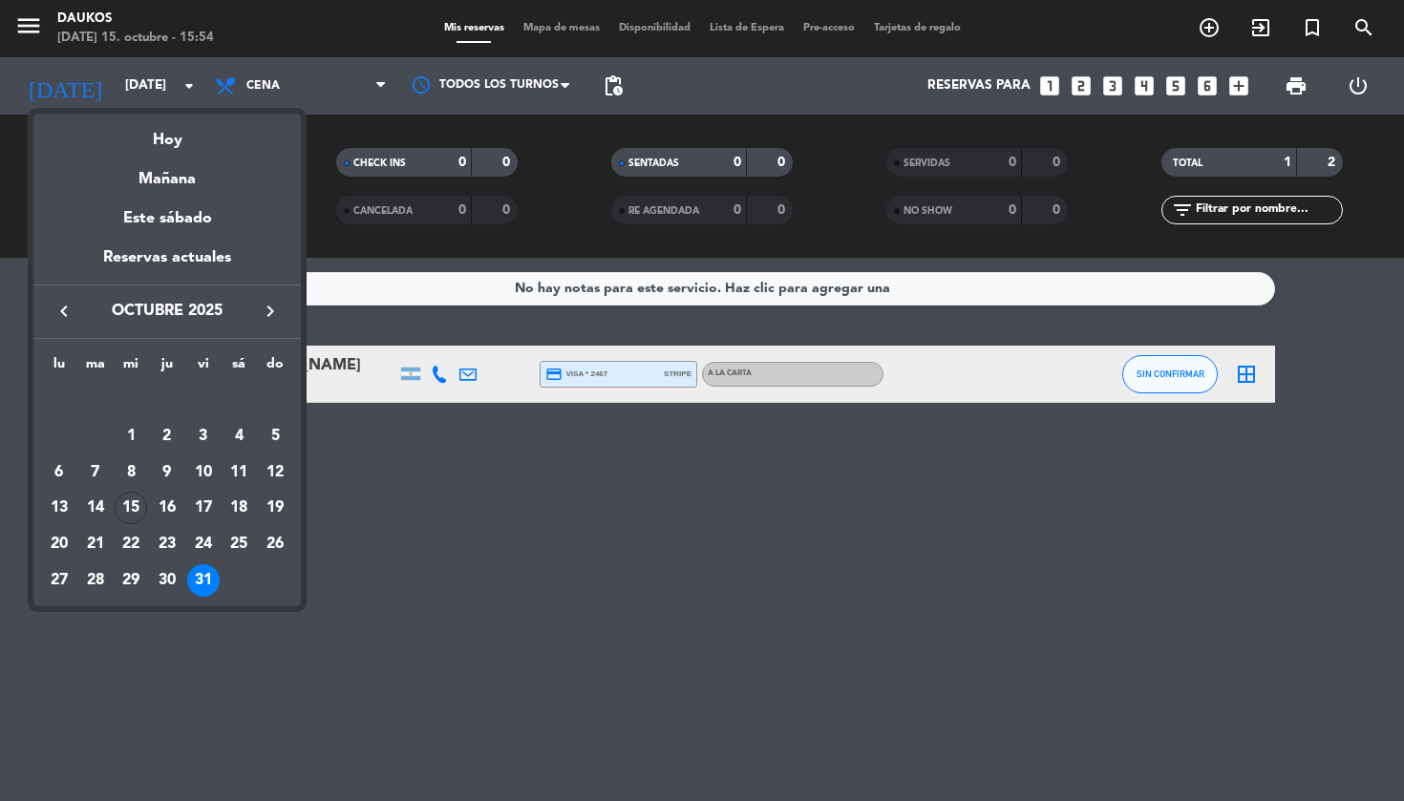
click at [30, 33] on div at bounding box center [702, 400] width 1404 height 801
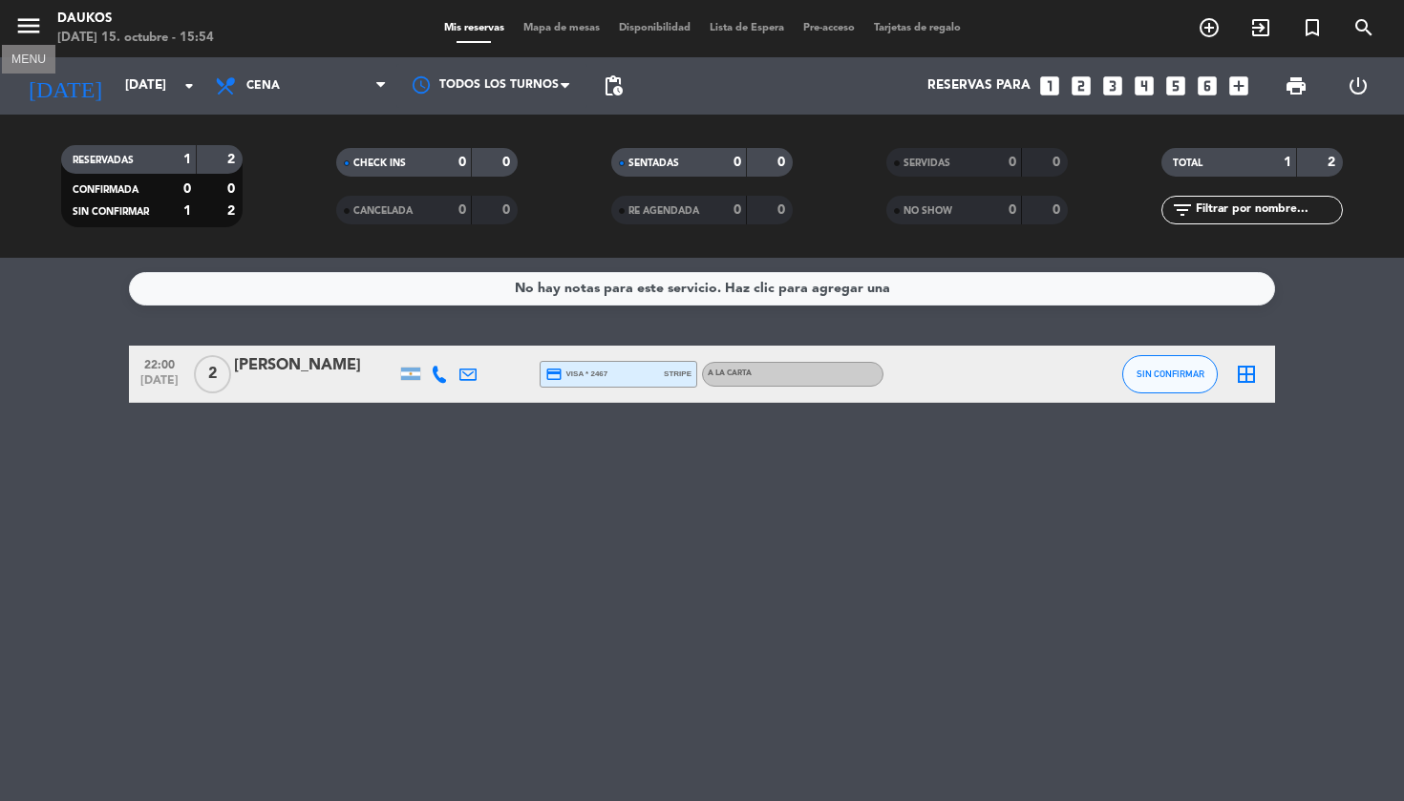
click at [30, 33] on icon "menu" at bounding box center [28, 25] width 29 height 29
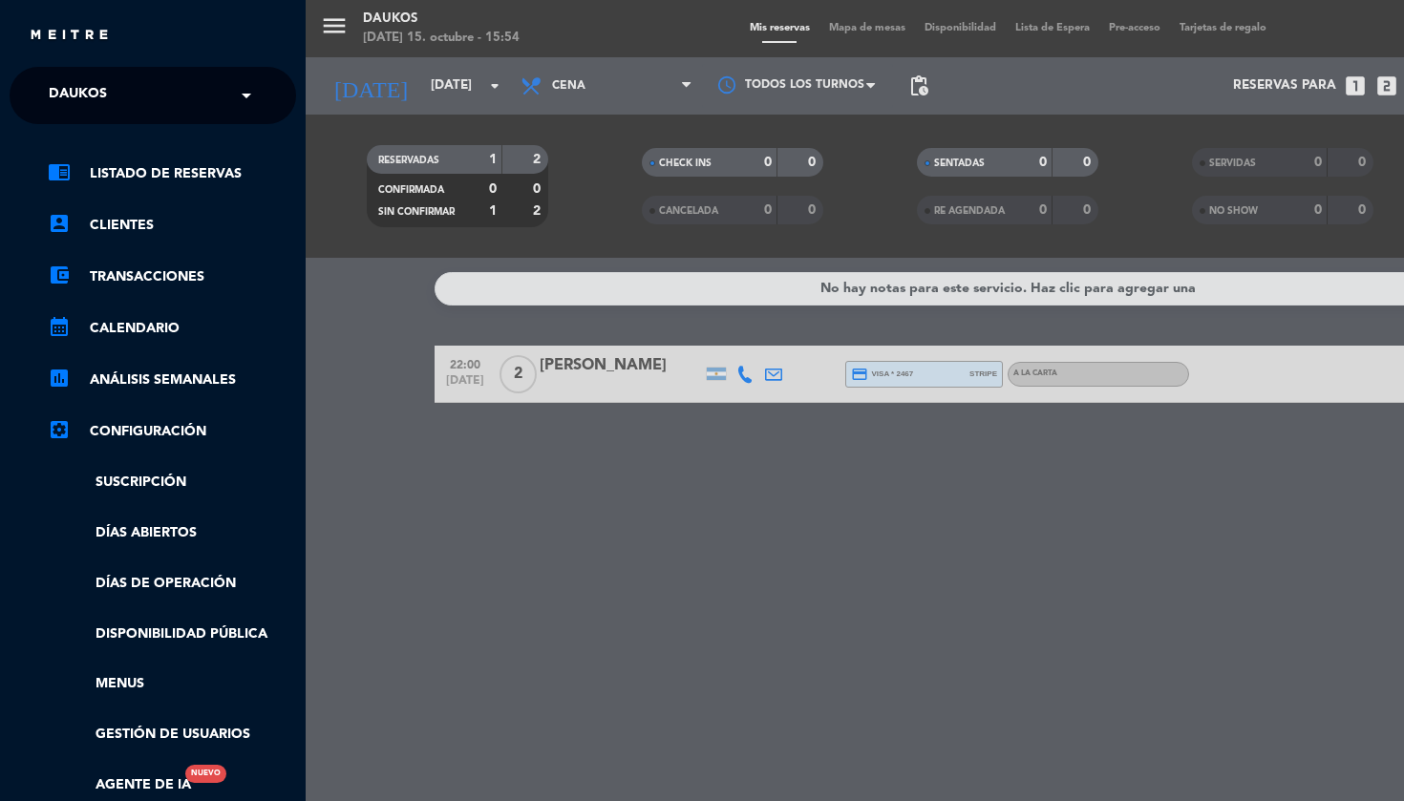
click at [406, 559] on div "menu Daukos [DATE] 15. octubre - 15:54 Mis reservas Mapa de mesas Disponibilida…" at bounding box center [1008, 400] width 1404 height 801
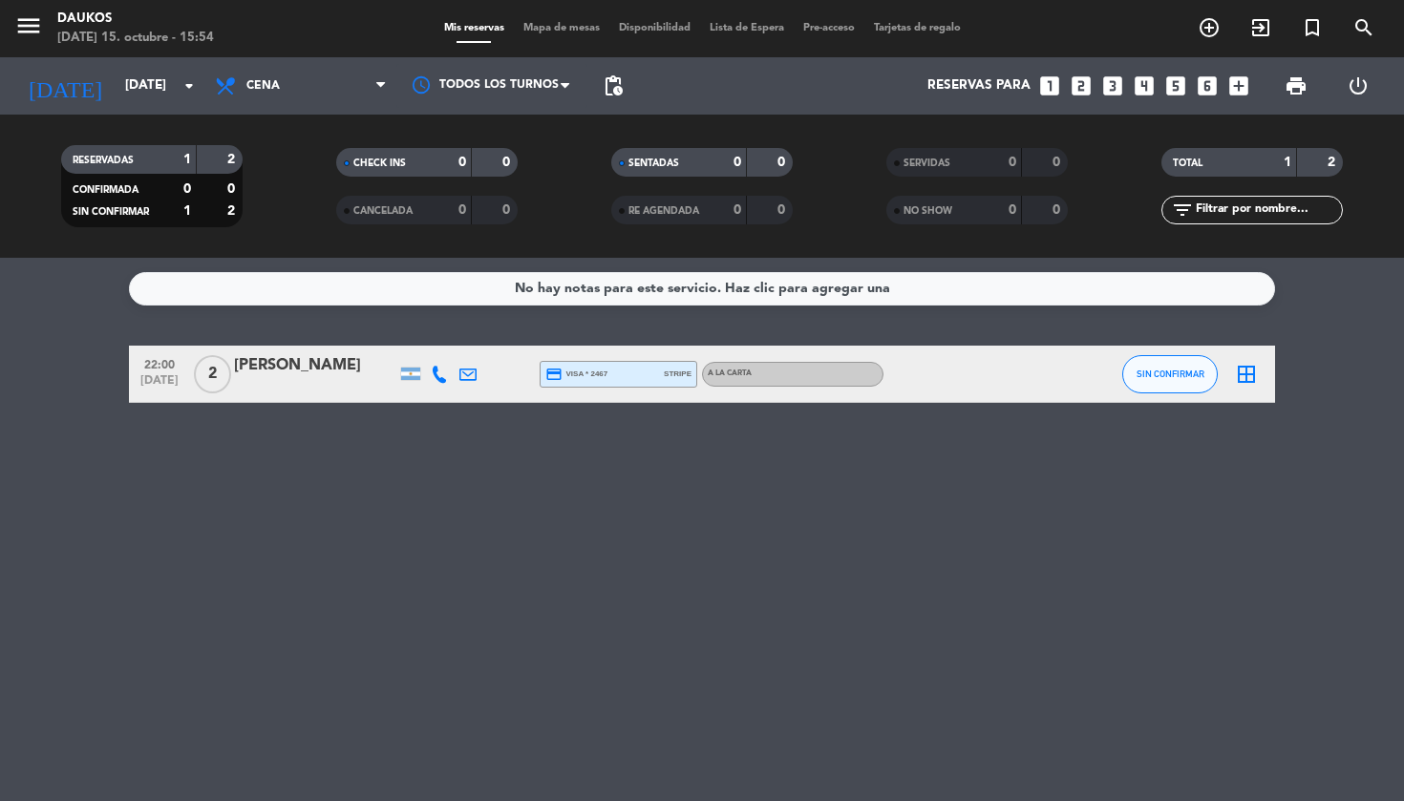
click at [562, 24] on span "Mapa de mesas" at bounding box center [562, 28] width 96 height 11
